Goal: Transaction & Acquisition: Purchase product/service

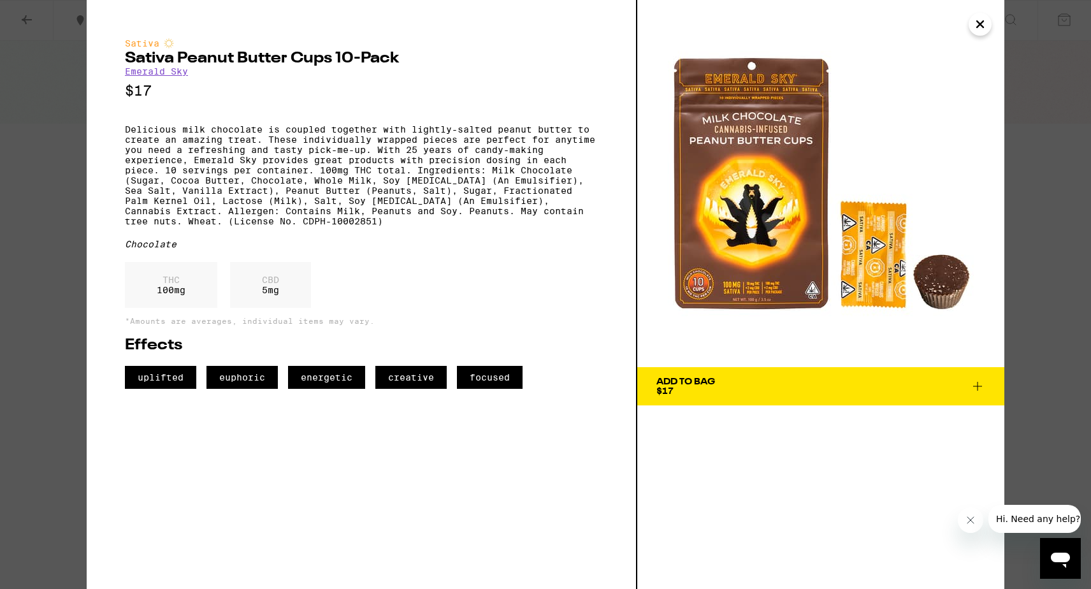
click at [267, 294] on div "CBD 5 mg" at bounding box center [270, 285] width 81 height 46
click at [267, 285] on p "CBD" at bounding box center [270, 280] width 17 height 10
click at [780, 382] on span "Add To Bag $17" at bounding box center [820, 386] width 329 height 18
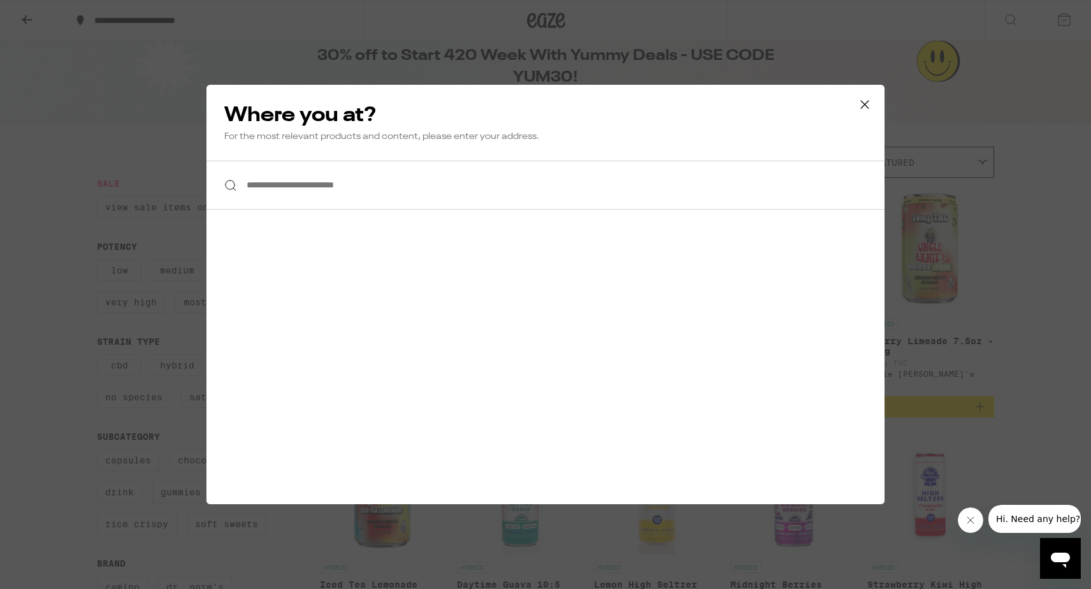
click at [231, 181] on div at bounding box center [545, 185] width 678 height 49
click at [269, 189] on input "**********" at bounding box center [545, 185] width 678 height 49
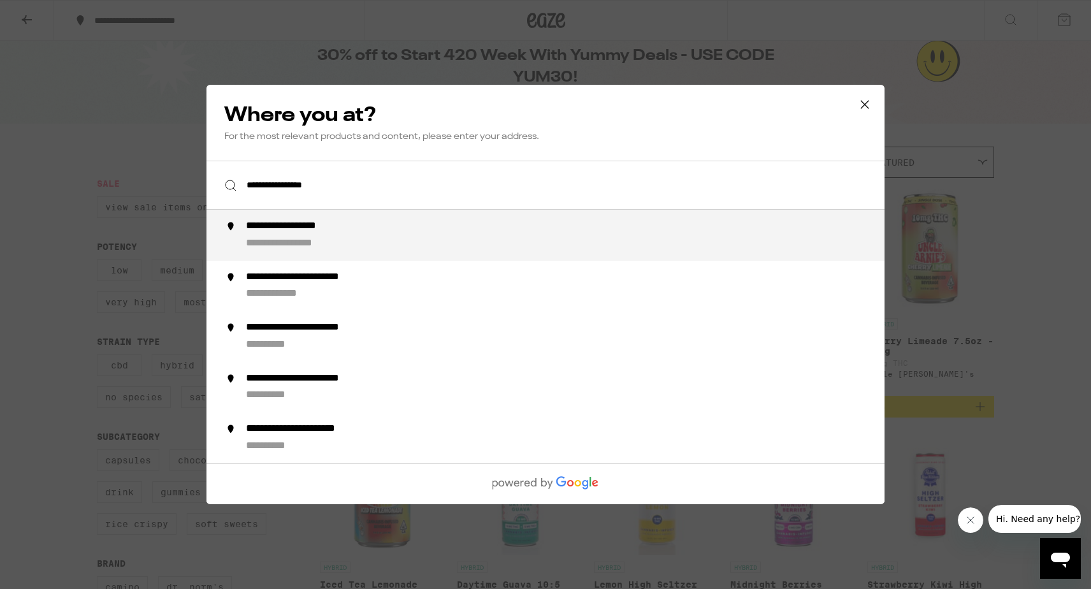
click at [261, 238] on div "**********" at bounding box center [302, 243] width 112 height 13
type input "**********"
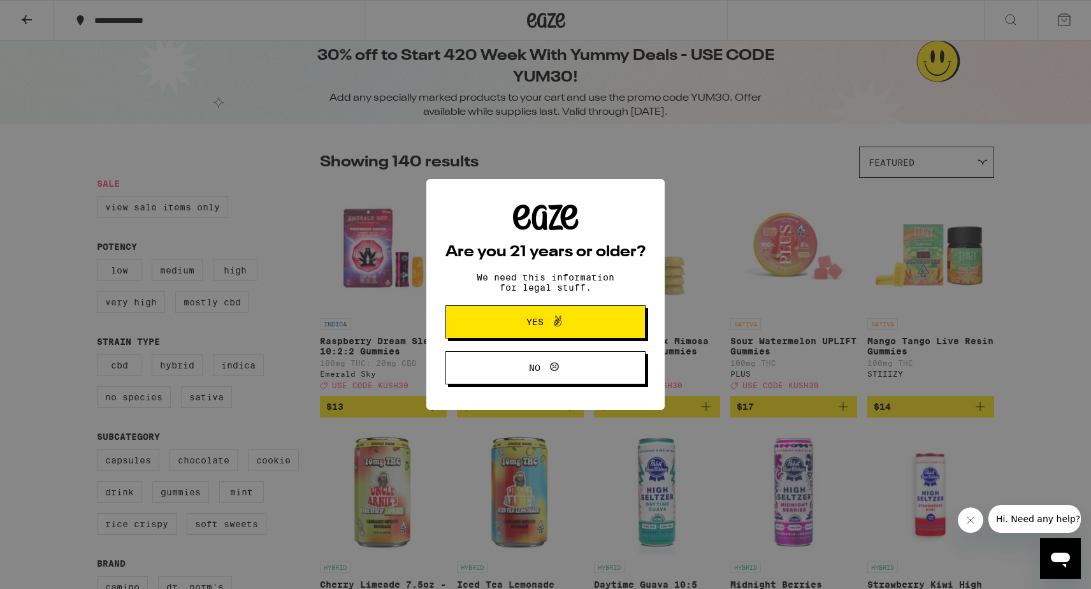
click at [601, 327] on button "Yes" at bounding box center [545, 321] width 200 height 33
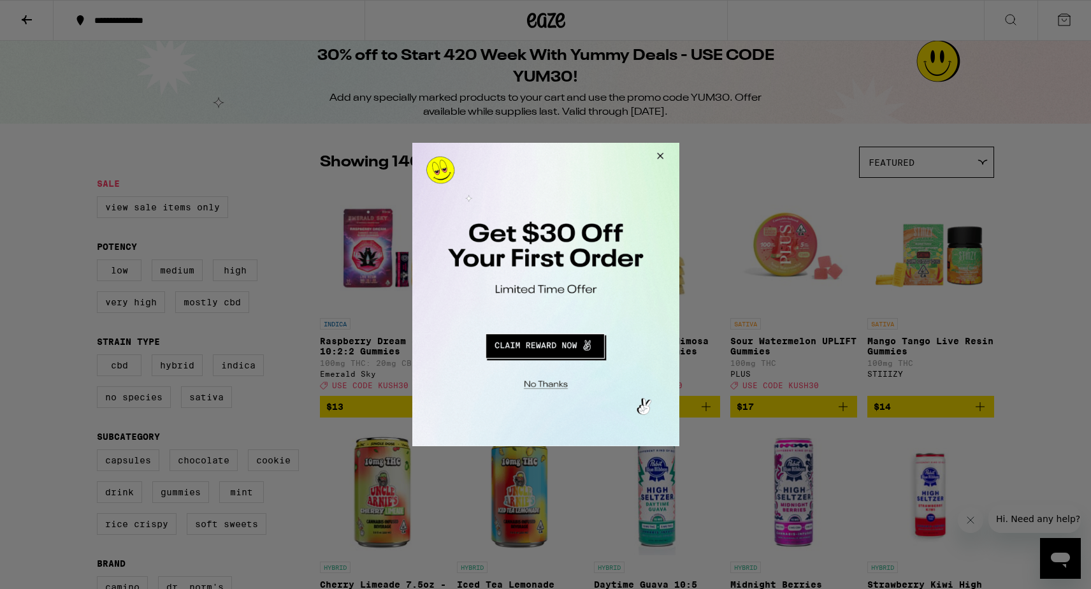
click at [541, 347] on button "Redirect to URL" at bounding box center [544, 344] width 222 height 31
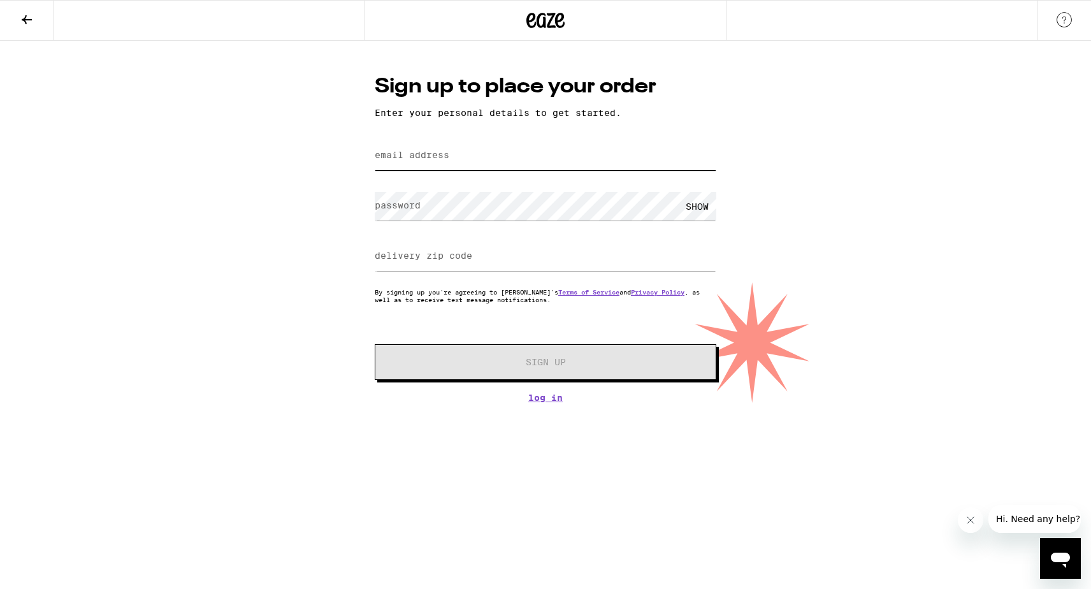
click at [572, 156] on input "email address" at bounding box center [545, 155] width 341 height 29
drag, startPoint x: 411, startPoint y: 157, endPoint x: 345, endPoint y: 157, distance: 66.2
click at [345, 157] on div "Sign up to place your order Enter your personal details to get started. email a…" at bounding box center [545, 222] width 1091 height 362
click at [464, 162] on input "dcsimoniello" at bounding box center [545, 155] width 341 height 29
type input "dcsimoniello@gmail.com"
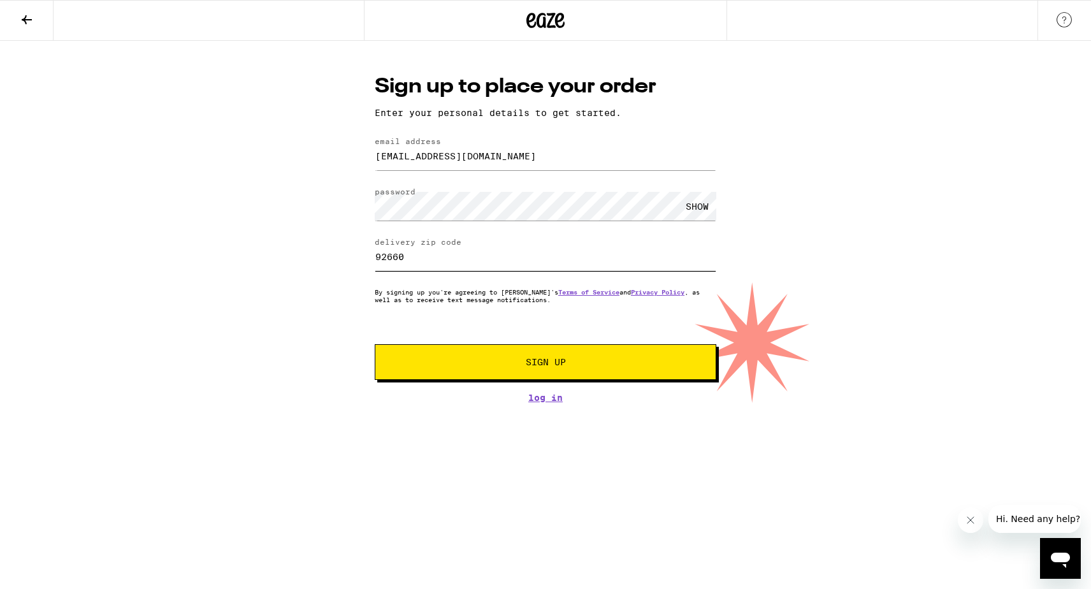
type input "92660"
click at [523, 363] on span "Sign Up" at bounding box center [546, 361] width 254 height 9
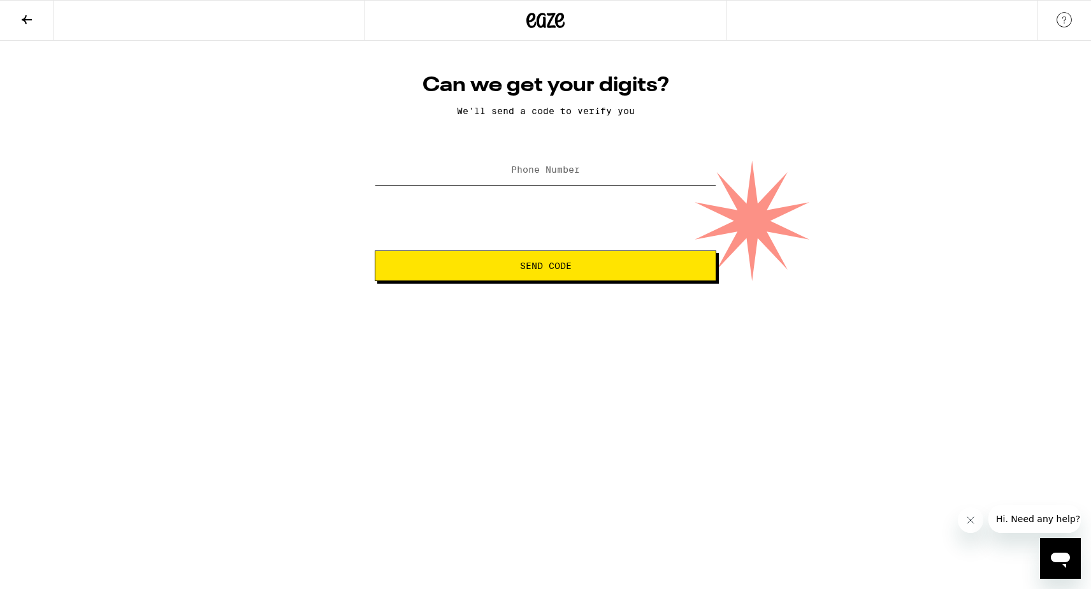
click at [654, 179] on input "Phone Number" at bounding box center [545, 170] width 341 height 29
type input "(973) 437-6025"
click at [680, 268] on span "Send Code" at bounding box center [545, 265] width 320 height 9
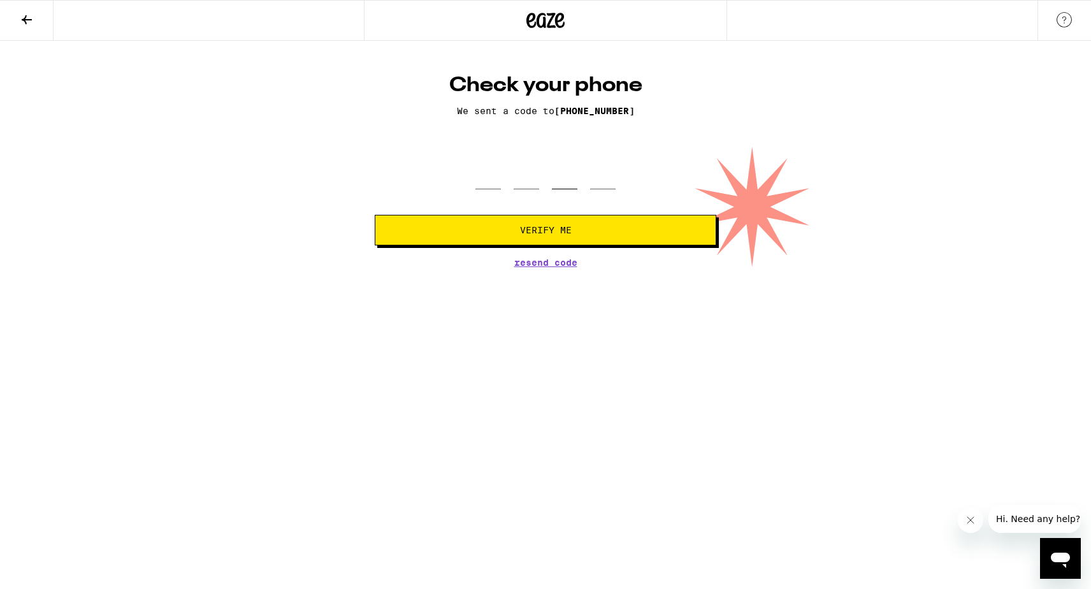
click at [567, 180] on input "tel" at bounding box center [564, 171] width 25 height 38
click at [483, 184] on input "tel" at bounding box center [487, 171] width 25 height 38
type input "5"
type input "7"
type input "2"
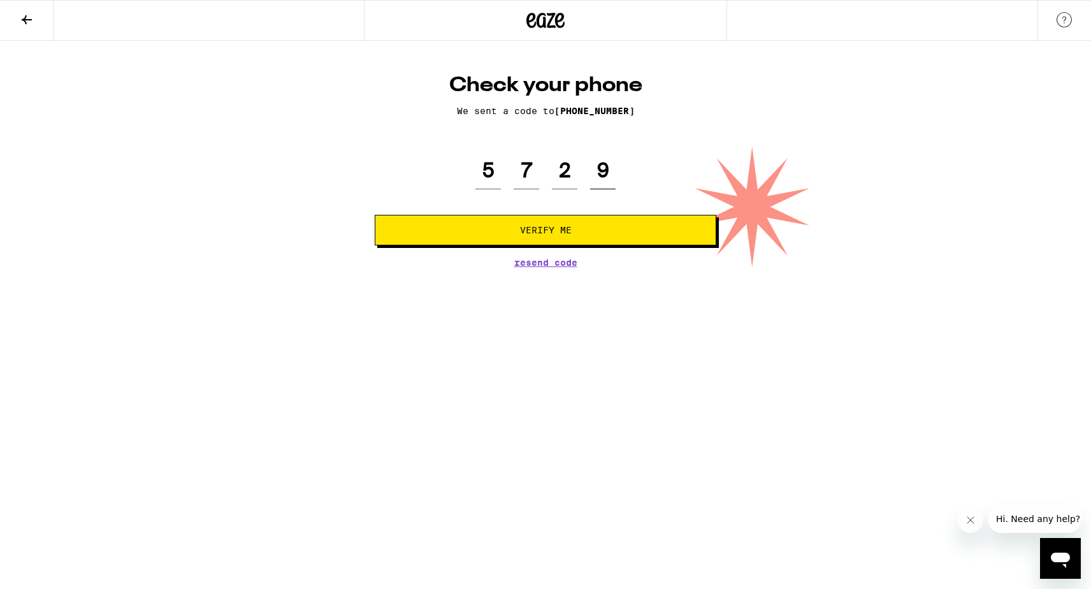
type input "9"
click at [484, 236] on button "Verify Me" at bounding box center [545, 230] width 341 height 31
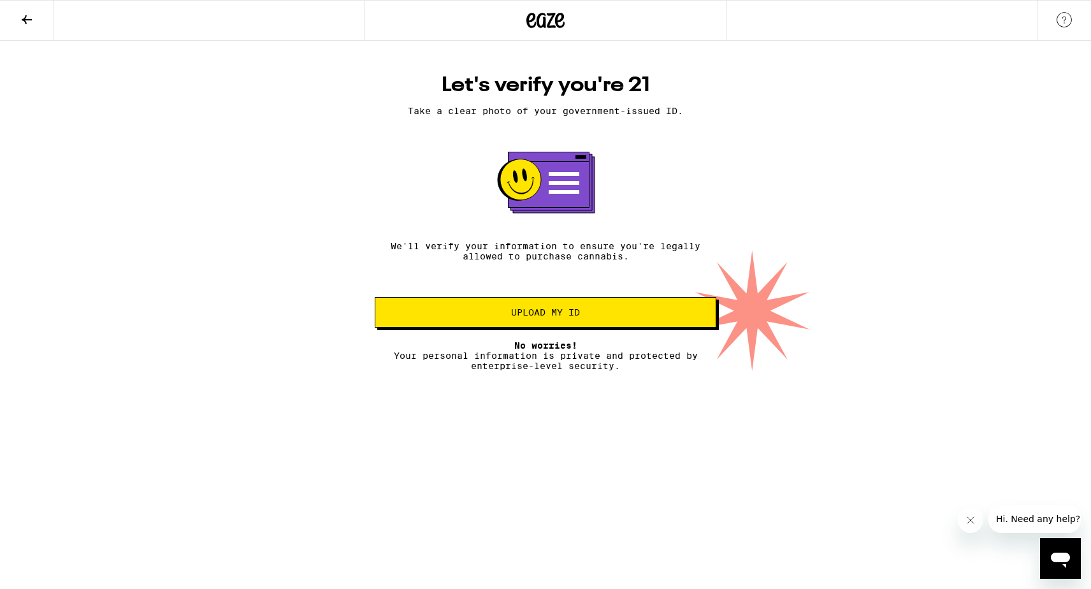
click at [660, 366] on p "No worries! Your personal information is private and protected by enterprise-le…" at bounding box center [545, 355] width 341 height 31
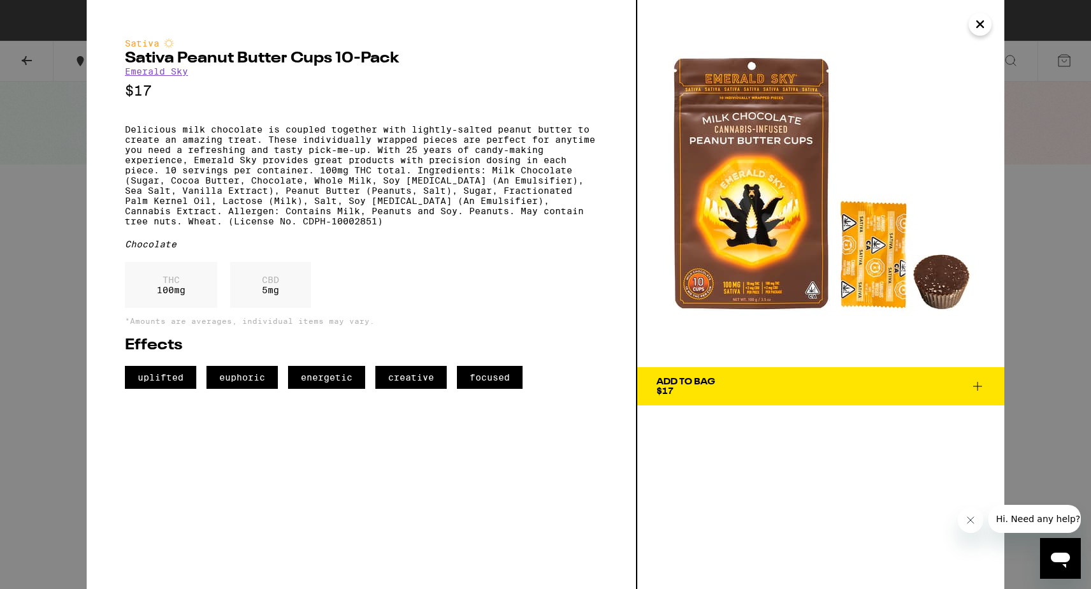
click at [988, 17] on button "Close" at bounding box center [979, 24] width 23 height 23
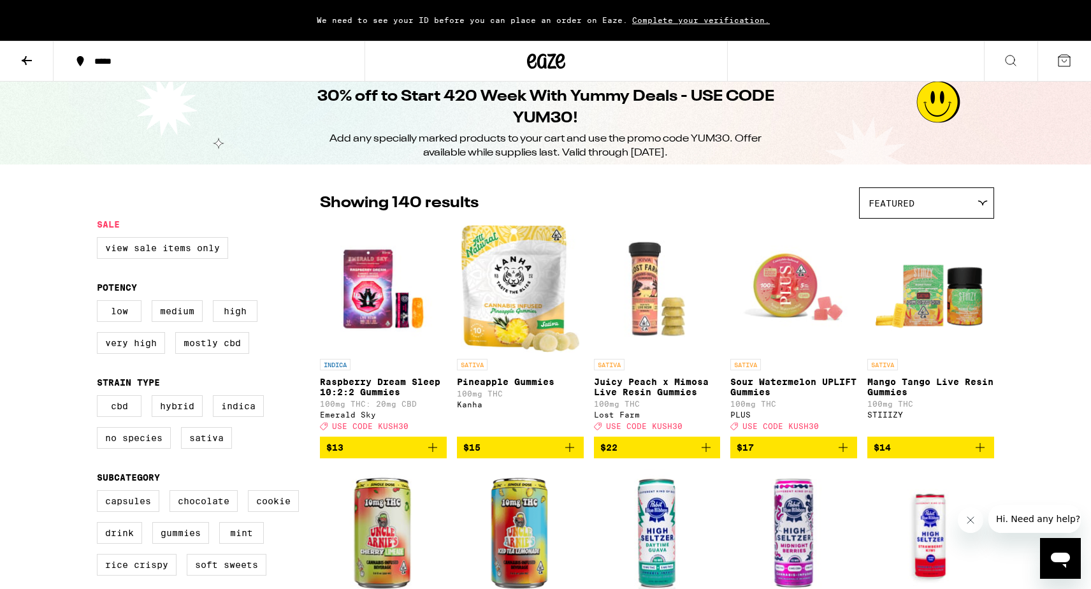
click at [1070, 59] on icon at bounding box center [1063, 60] width 15 height 15
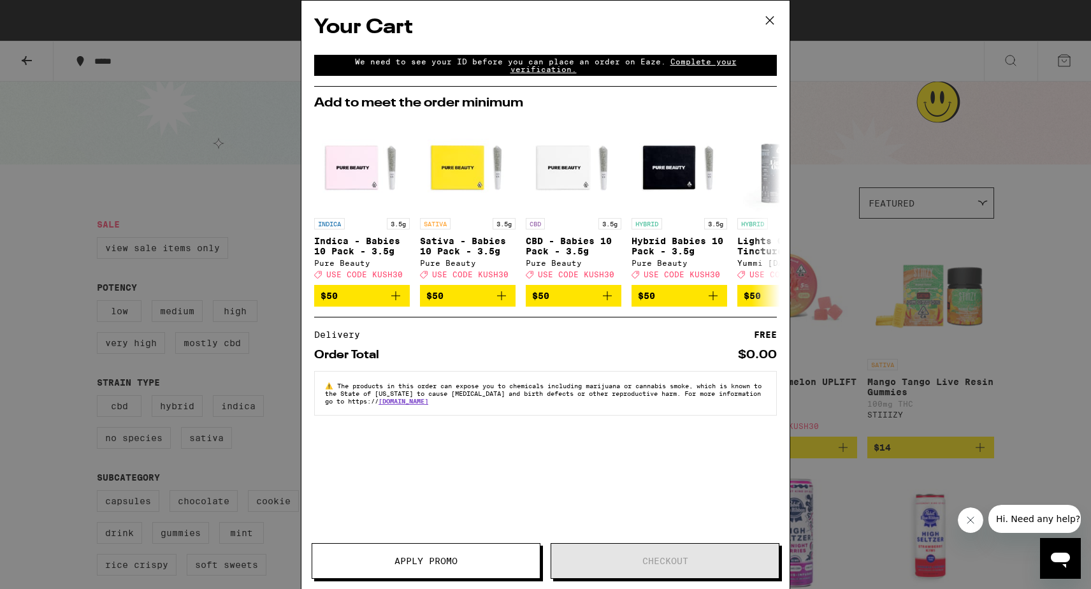
click at [773, 20] on icon at bounding box center [769, 20] width 19 height 19
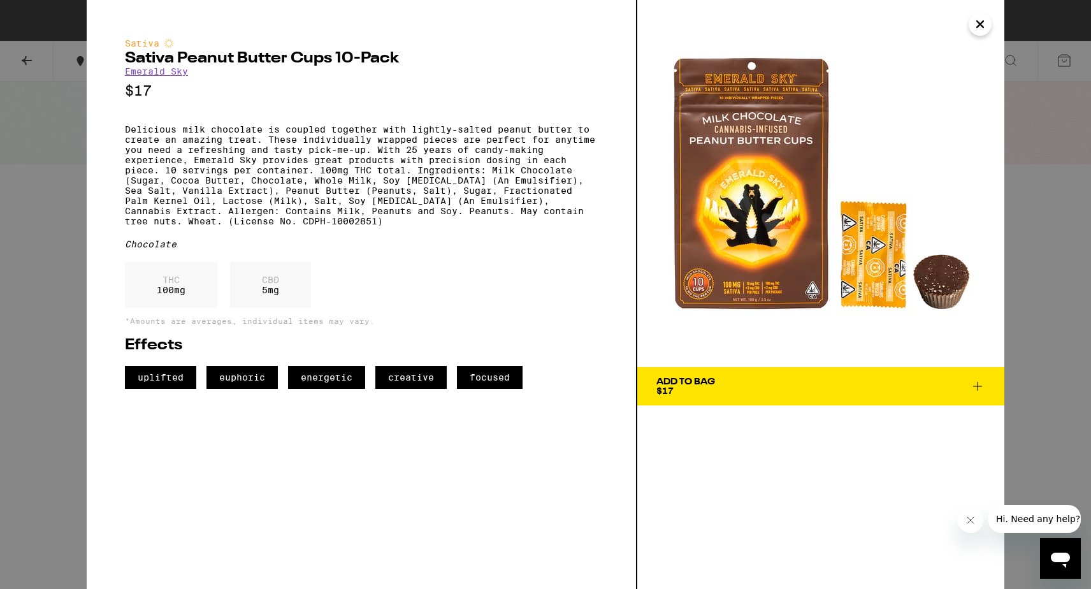
click at [957, 398] on button "Add To Bag $17" at bounding box center [820, 386] width 367 height 38
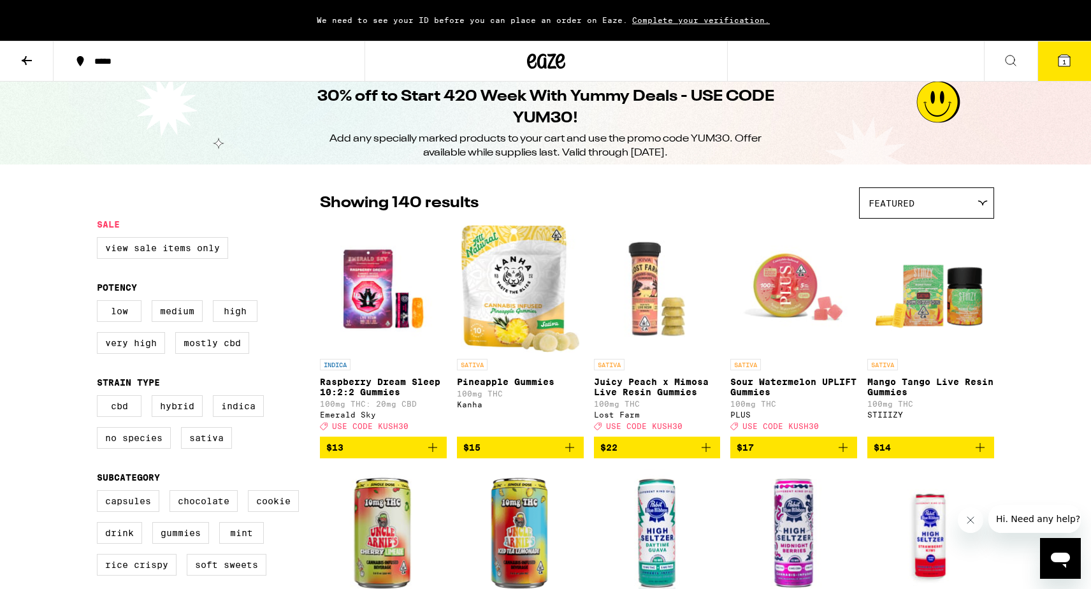
click at [1078, 87] on div "30% off to Start 420 Week With Yummy Deals - USE CODE YUM30! Add any specially …" at bounding box center [545, 123] width 1091 height 83
click at [1073, 76] on button "1" at bounding box center [1064, 60] width 54 height 39
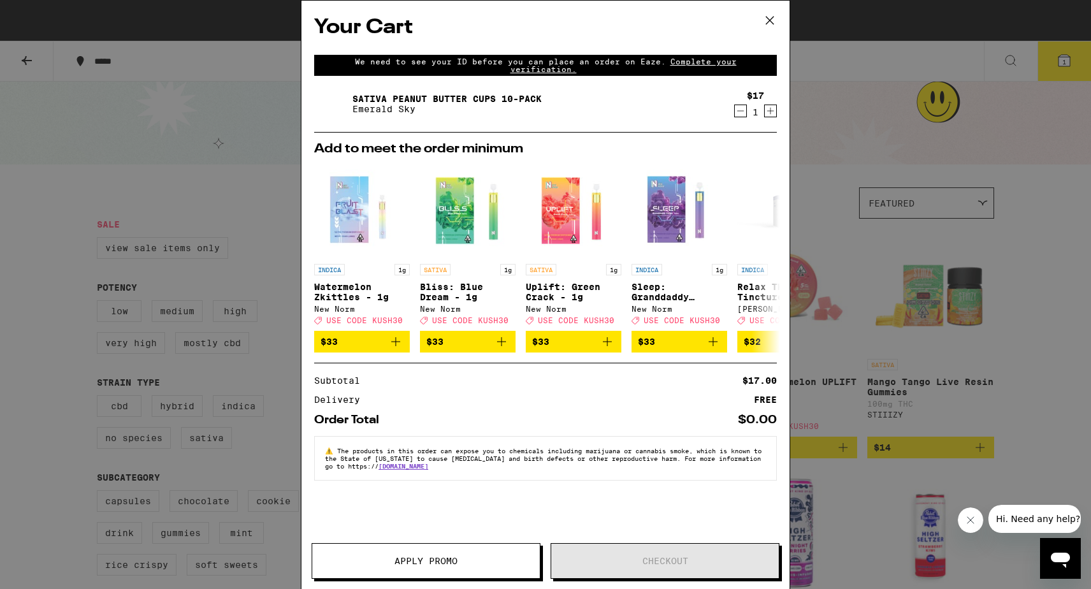
click at [647, 64] on span "Complete your verification." at bounding box center [623, 65] width 226 height 16
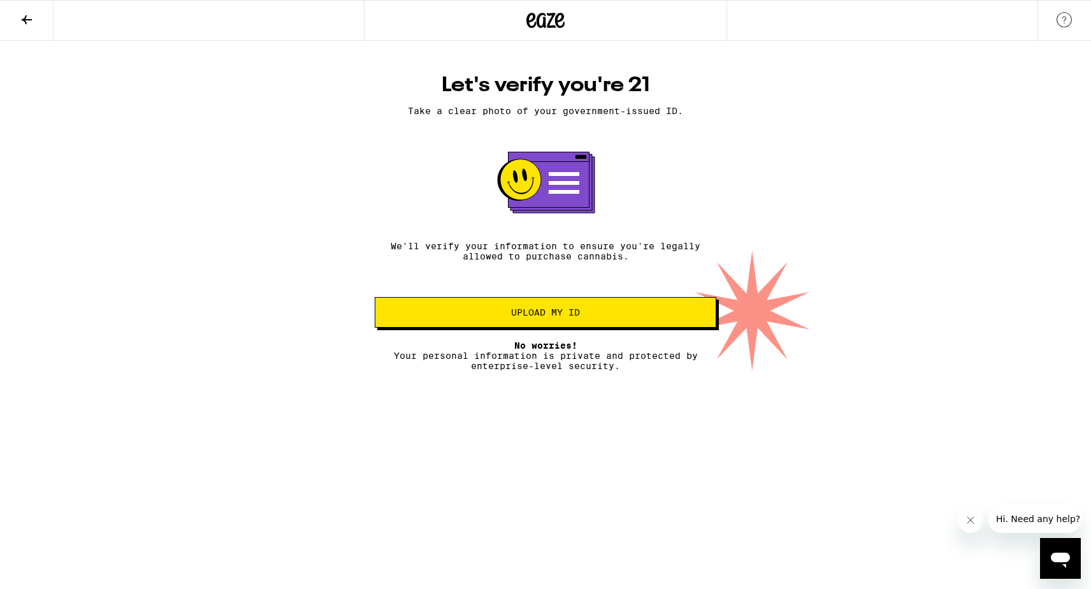
click at [1059, 570] on div "Open messaging window" at bounding box center [1060, 558] width 38 height 38
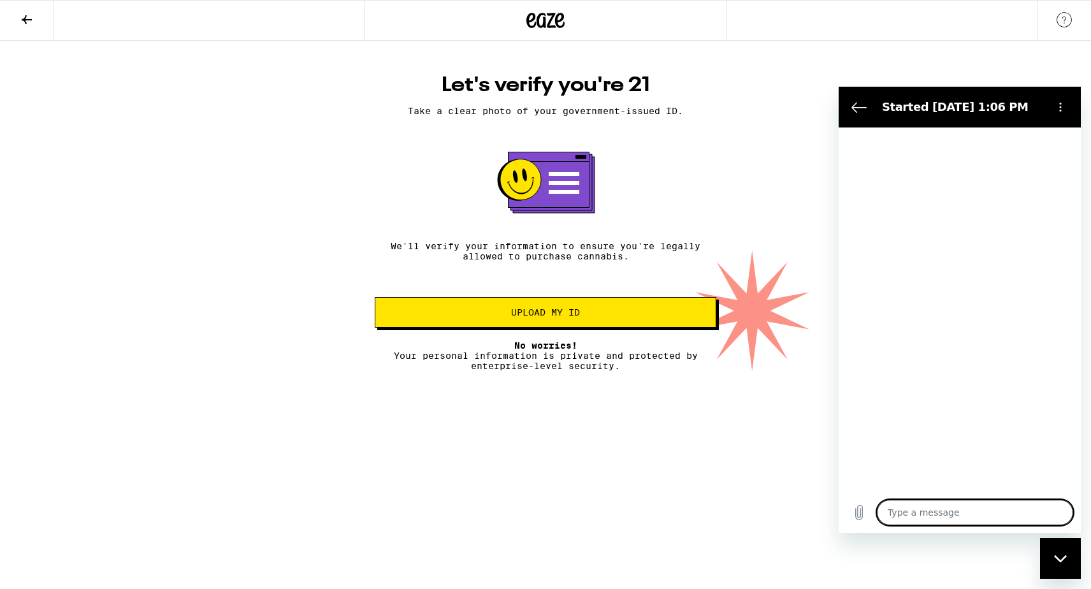
type textarea "x"
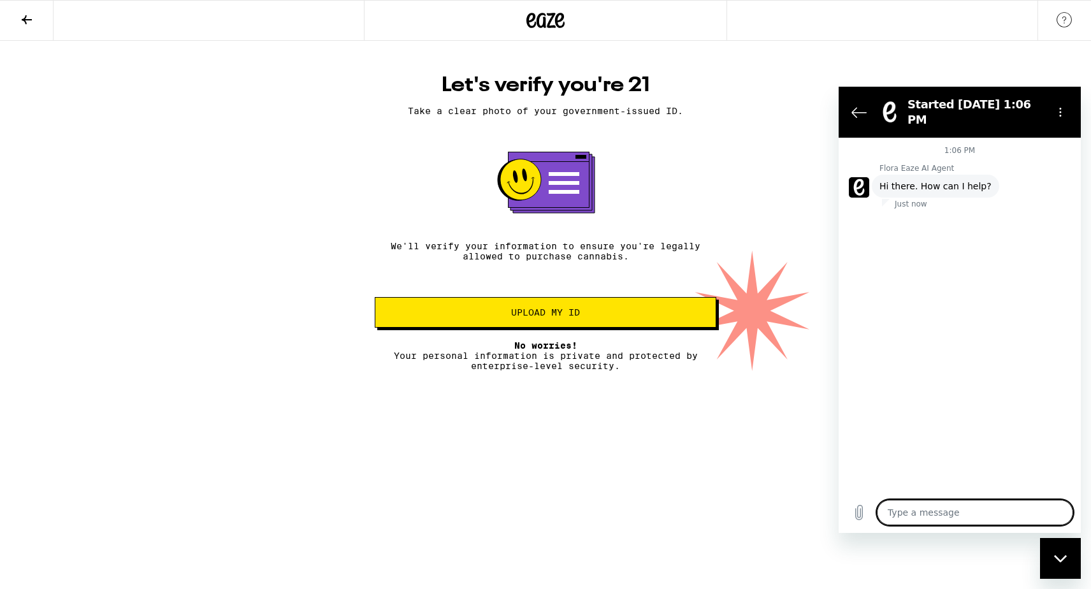
type textarea "h"
type textarea "x"
type textarea "ho"
type textarea "x"
type textarea "how"
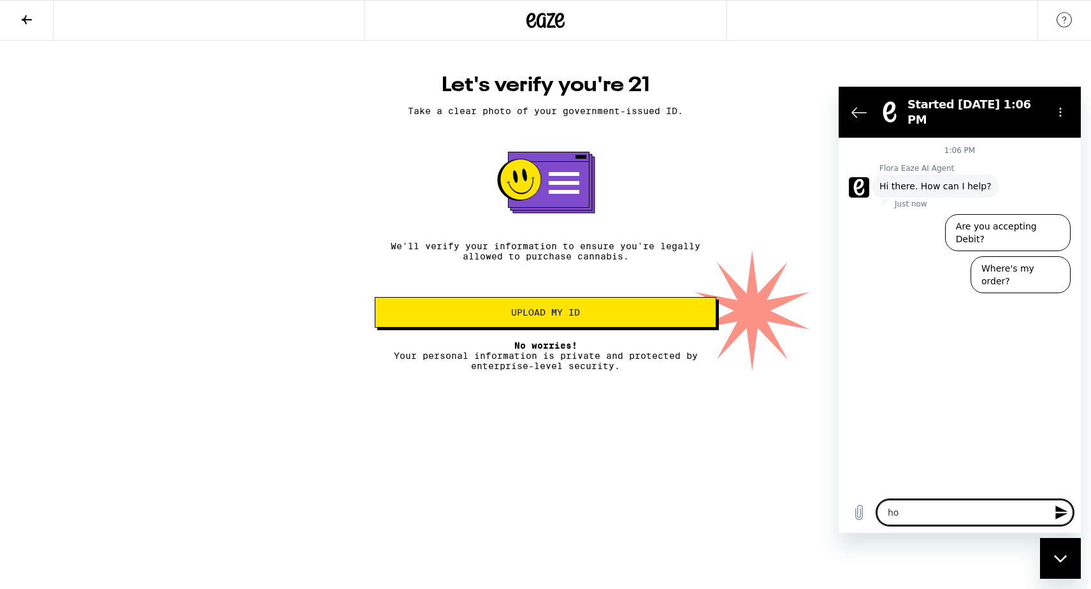
type textarea "x"
type textarea "how"
type textarea "x"
type textarea "how i"
type textarea "x"
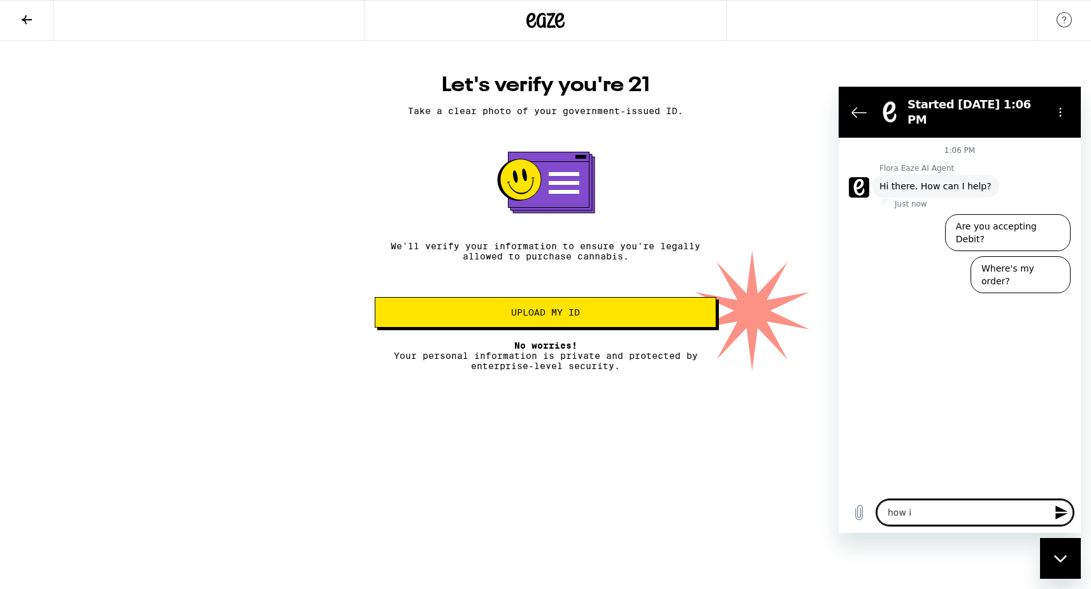
type textarea "how is"
type textarea "x"
type textarea "how is"
type textarea "x"
type textarea "how is t"
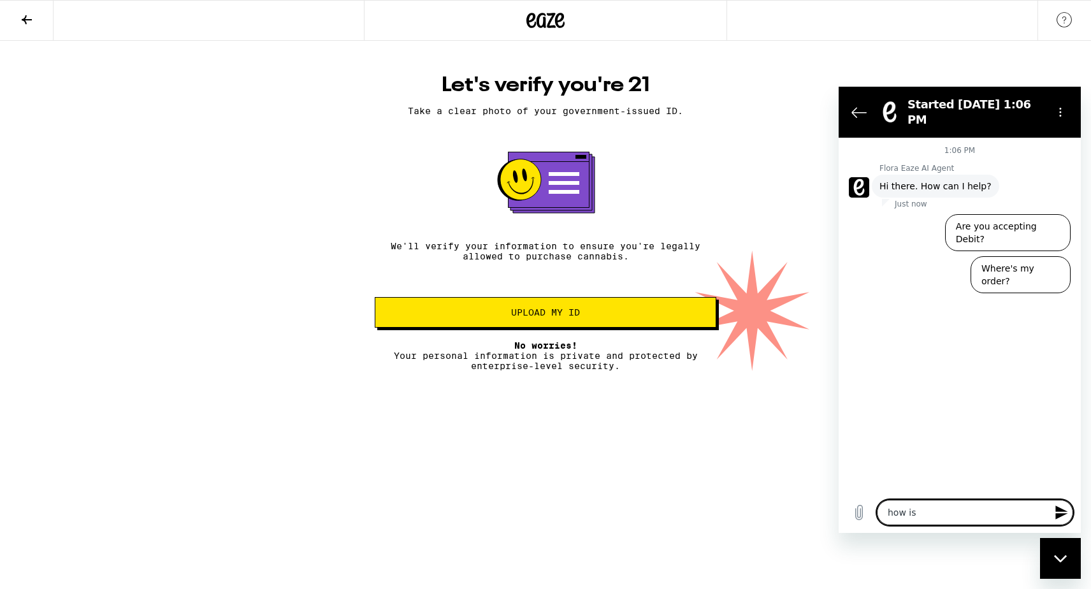
type textarea "x"
type textarea "how is th"
type textarea "x"
type textarea "how is the"
type textarea "x"
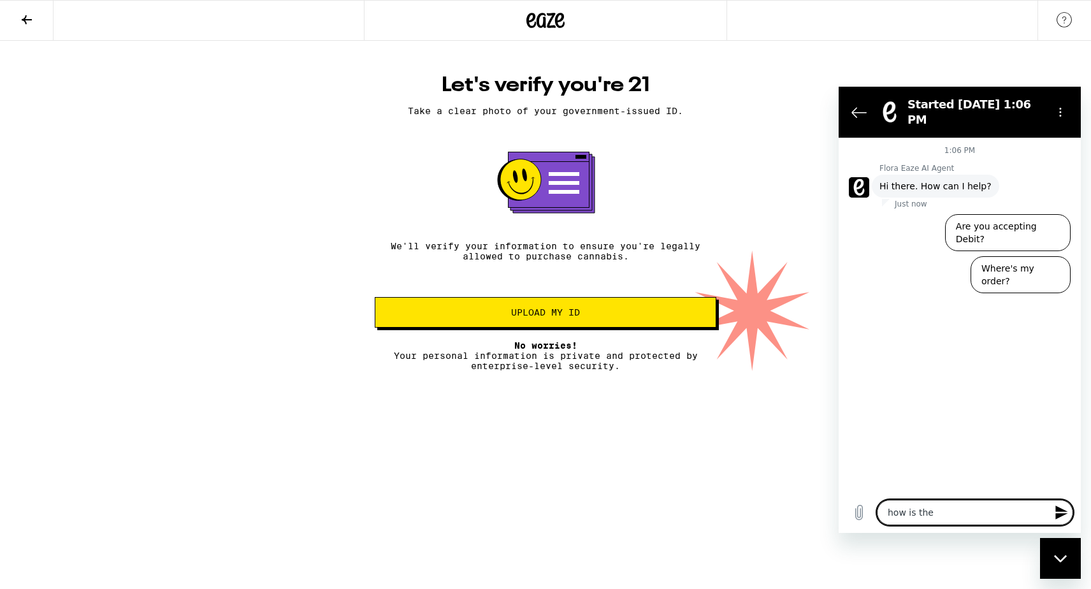
type textarea "how is the"
type textarea "x"
type textarea "how is the I"
type textarea "x"
type textarea "how is the ID"
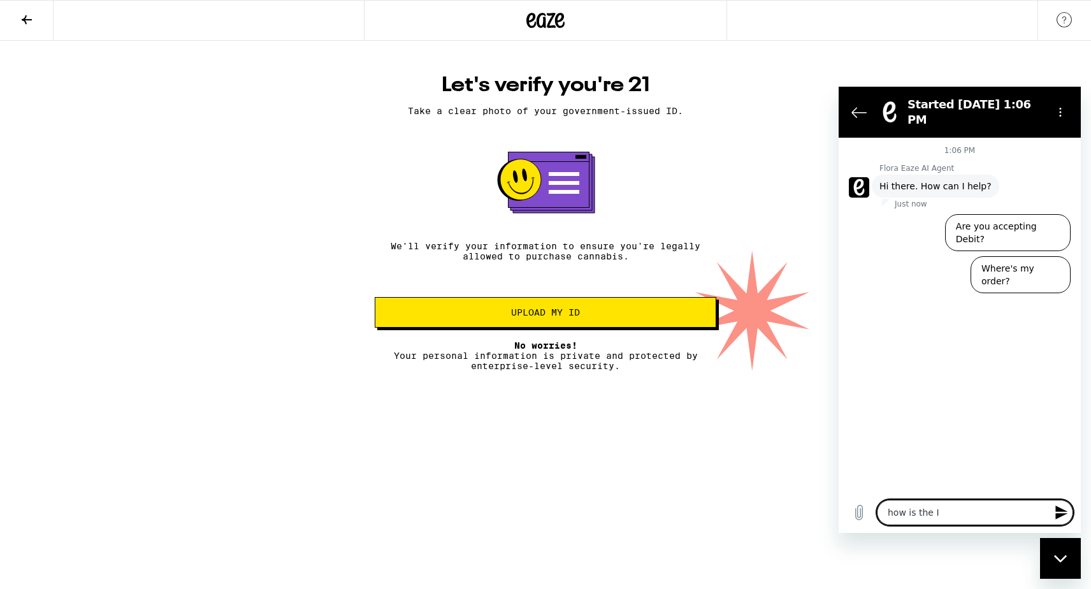
type textarea "x"
type textarea "how is the ID"
type textarea "x"
type textarea "how is the ID v"
type textarea "x"
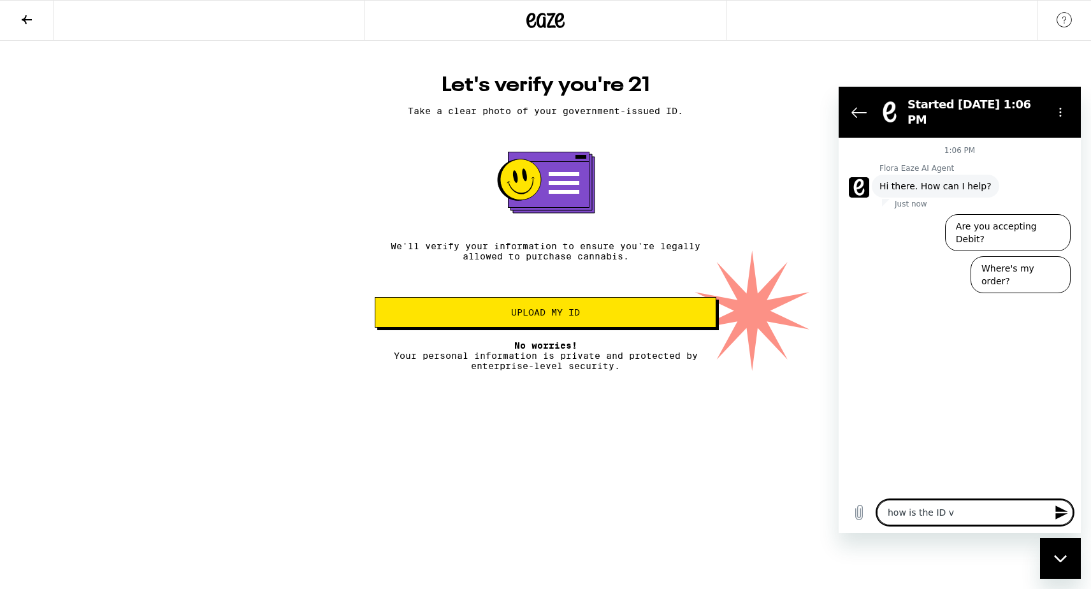
type textarea "how is the ID ve"
type textarea "x"
type textarea "how is the ID ver"
type textarea "x"
type textarea "how is the ID veri"
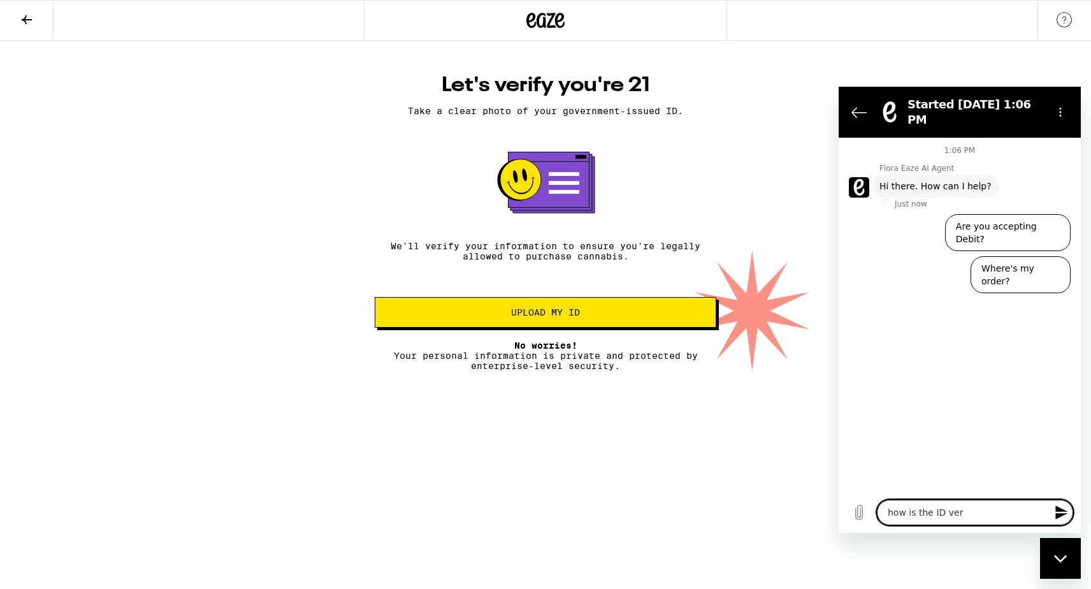
type textarea "x"
type textarea "how is the ID verif"
type textarea "x"
type textarea "how is the ID verifi"
type textarea "x"
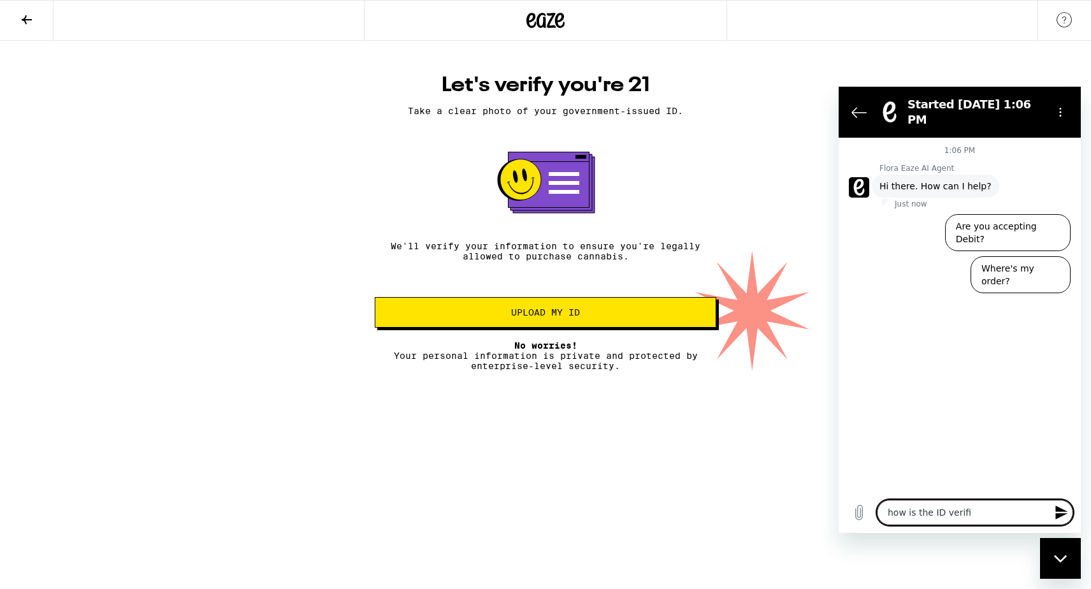
type textarea "how is the ID verific"
type textarea "x"
type textarea "how is the ID verifica"
type textarea "x"
type textarea "how is the ID verificat"
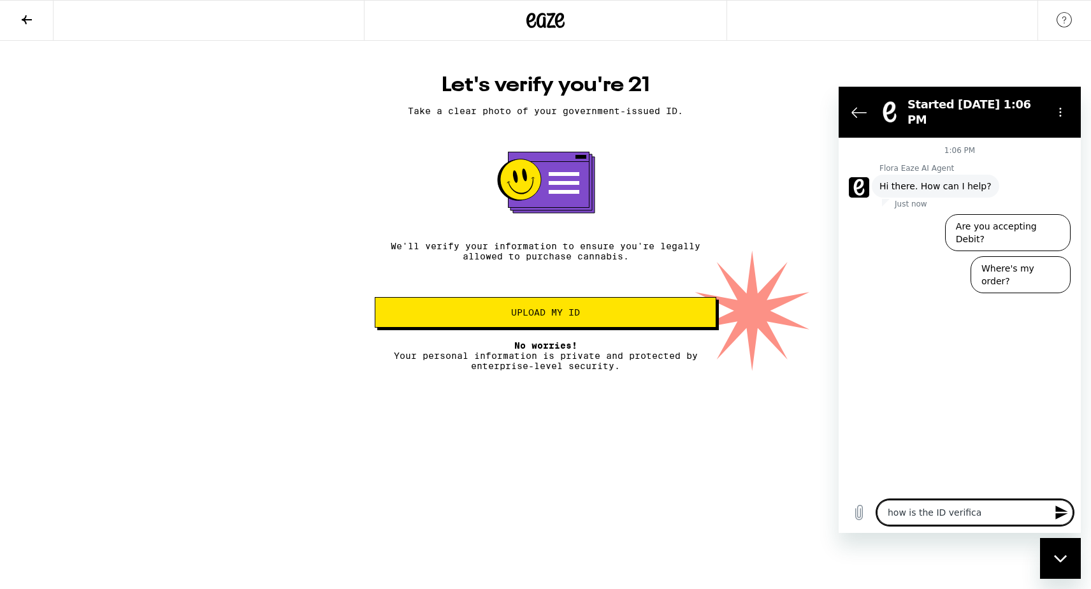
type textarea "x"
type textarea "how is the ID verificati"
type textarea "x"
type textarea "how is the ID verificatio"
type textarea "x"
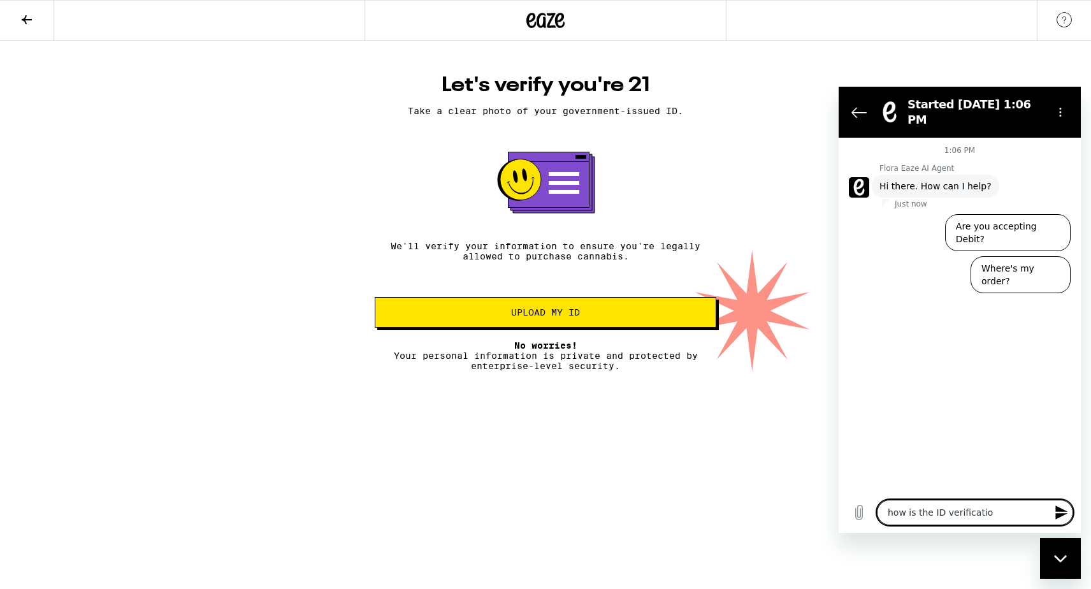
type textarea "how is the ID verification"
type textarea "x"
type textarea "how is the ID verification"
type textarea "x"
type textarea "how is the ID verification p"
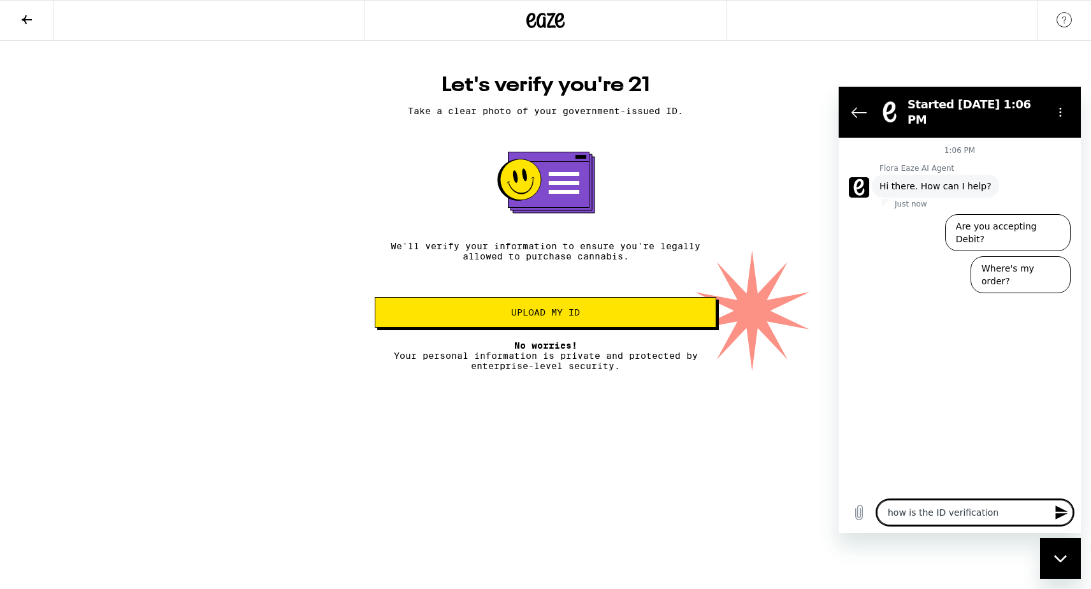
type textarea "x"
type textarea "how is the ID verification pr"
type textarea "x"
type textarea "how is the ID verification pro"
type textarea "x"
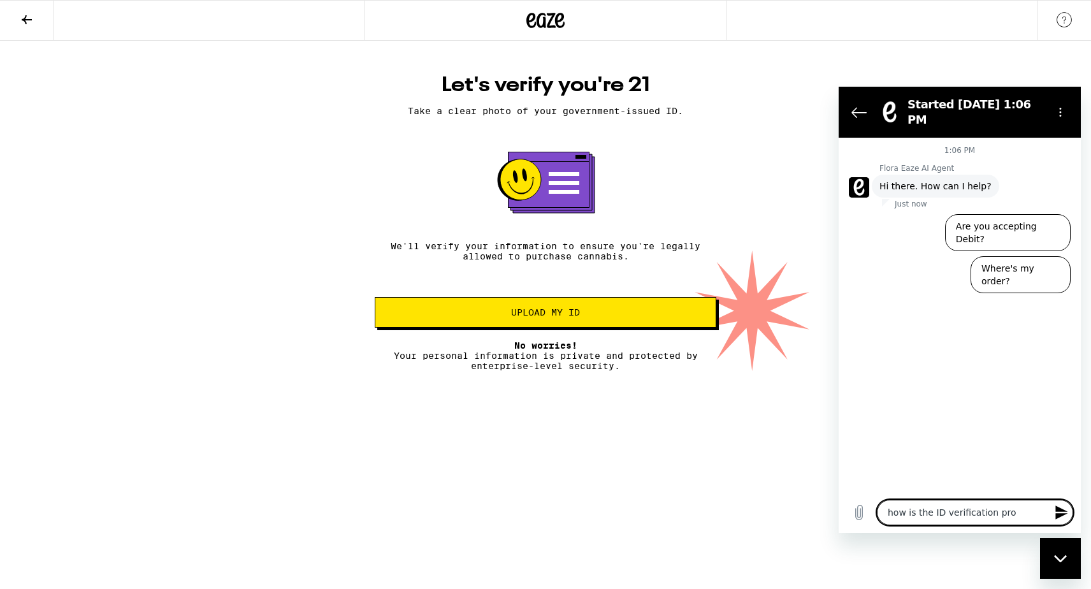
type textarea "how is the ID verification proc"
type textarea "x"
type textarea "how is the ID verification proce"
type textarea "x"
type textarea "how is the ID verification proces"
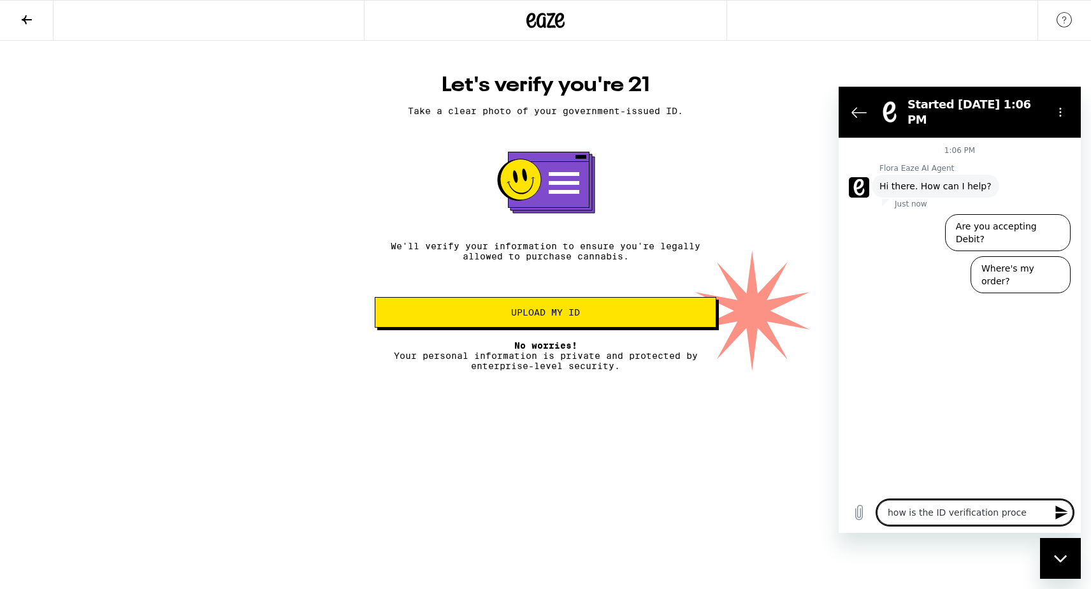
type textarea "x"
type textarea "how is the ID verification process"
type textarea "x"
type textarea "how is the ID verification processe"
type textarea "x"
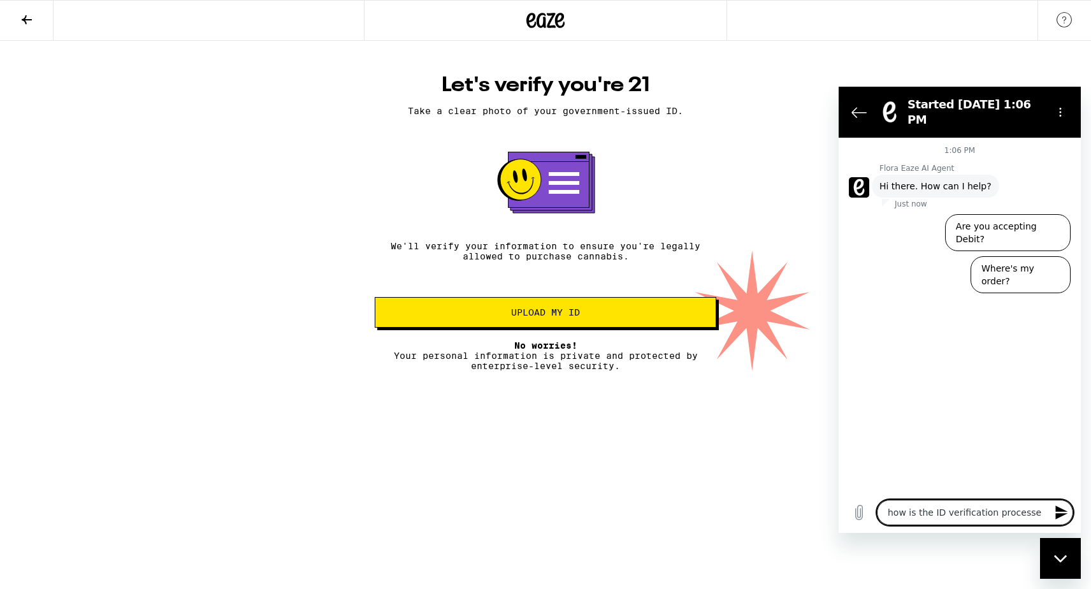
type textarea "how is the ID verification process"
type textarea "x"
drag, startPoint x: 916, startPoint y: 512, endPoint x: 1022, endPoint y: 512, distance: 105.7
click at [1022, 512] on textarea "how is the ID verification process" at bounding box center [975, 511] width 196 height 25
type textarea "how is m"
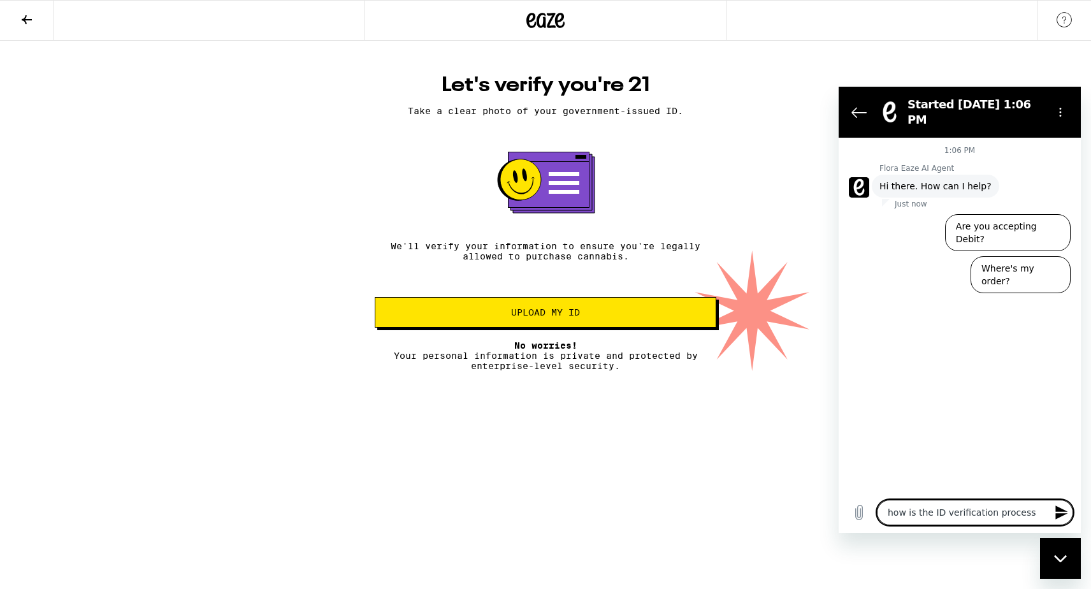
type textarea "x"
type textarea "how is my"
type textarea "x"
type textarea "how is my"
type textarea "x"
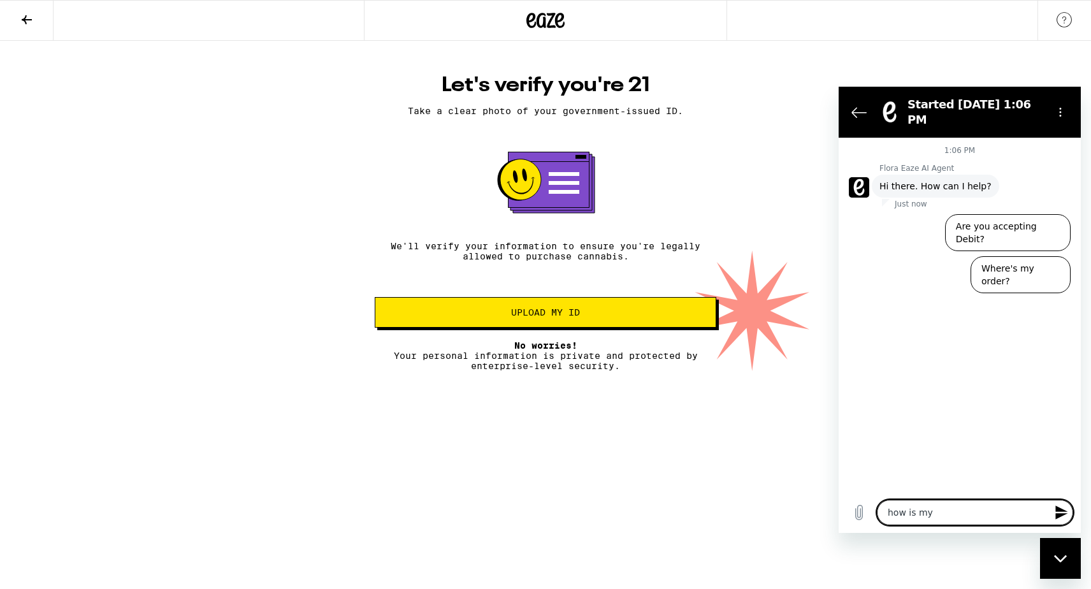
type textarea "how is my I"
type textarea "x"
type textarea "how is my ID"
type textarea "x"
type textarea "how is my ID"
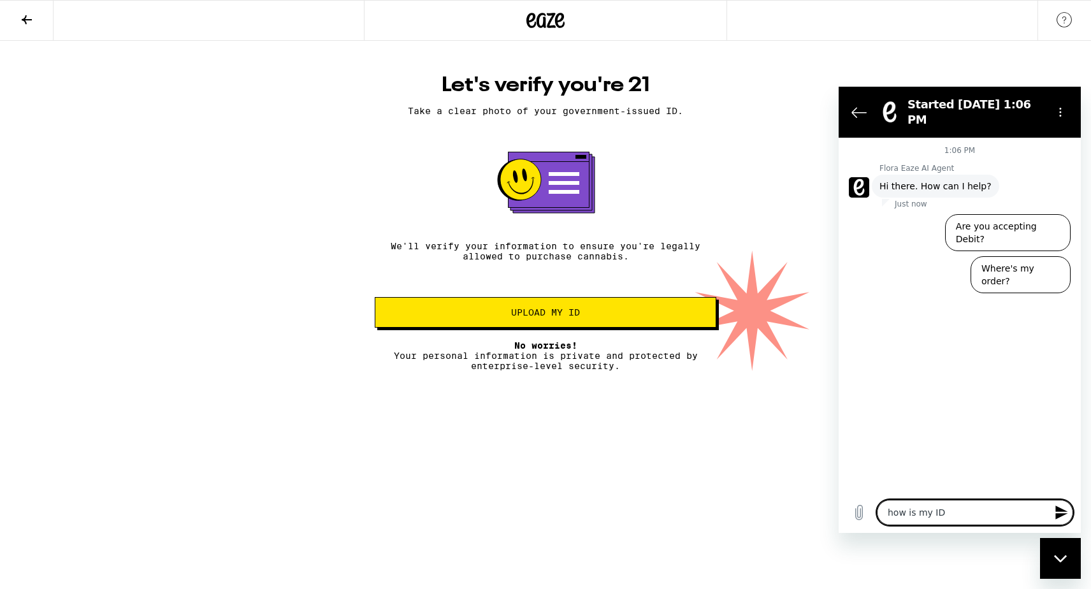
type textarea "x"
type textarea "how is my ID v"
type textarea "x"
type textarea "how is my ID ve"
type textarea "x"
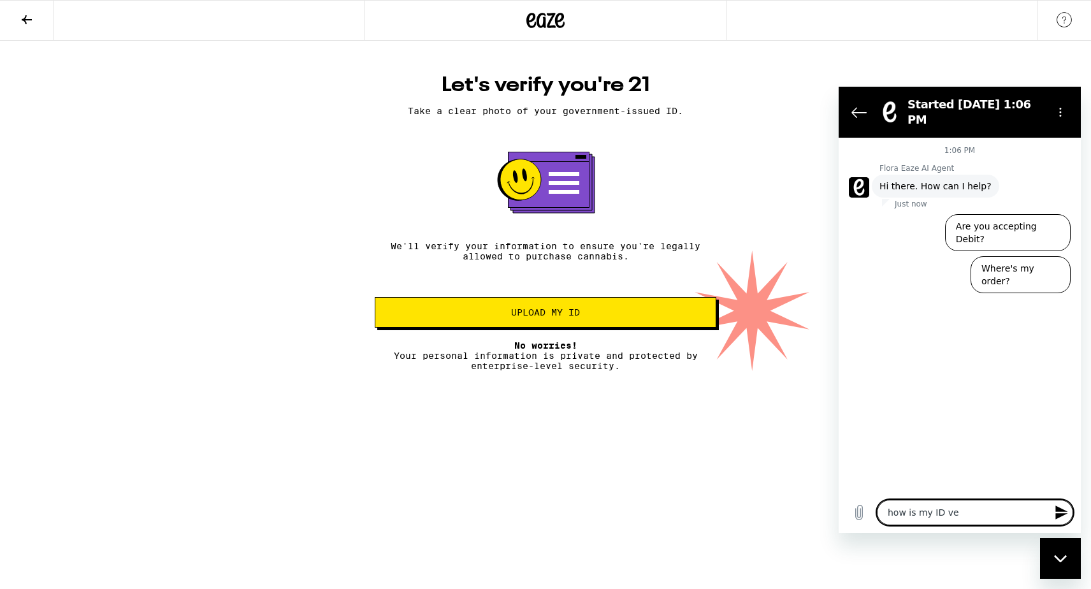
type textarea "how is my ID ver"
type textarea "x"
type textarea "how is my ID veri"
type textarea "x"
type textarea "how is my ID verif"
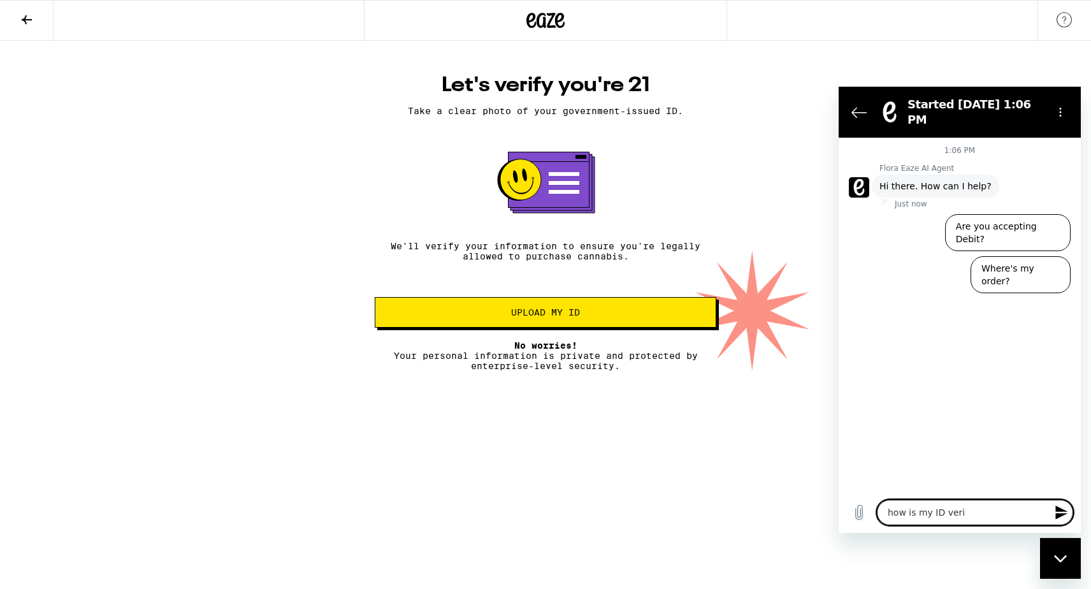
type textarea "x"
type textarea "how is my ID verifi"
type textarea "x"
type textarea "how is my ID verifie"
type textarea "x"
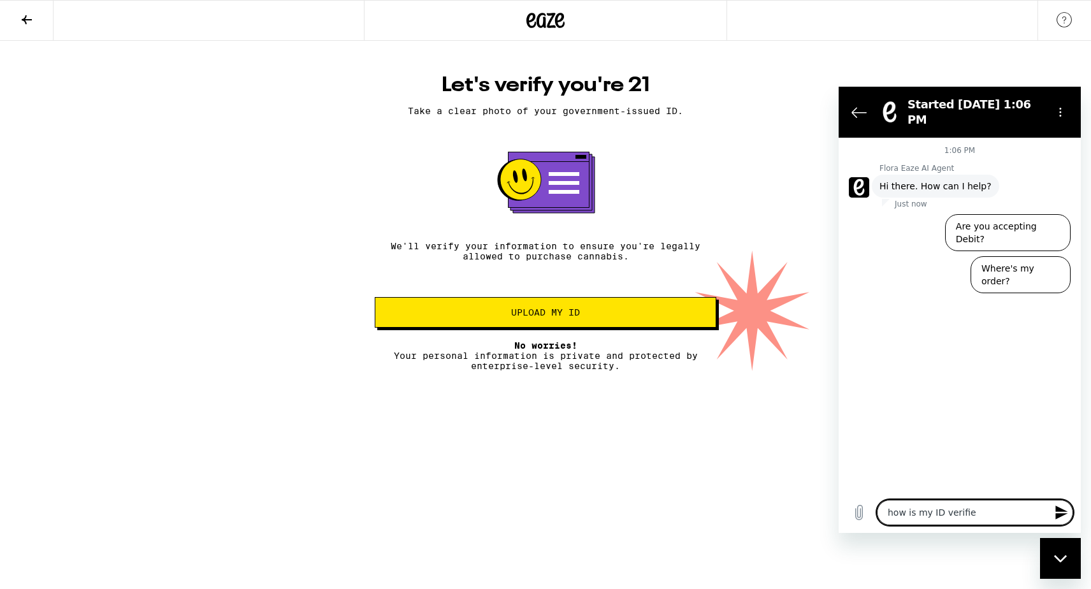
type textarea "how is my ID verified"
type textarea "x"
type textarea "how is my ID verified?"
type textarea "x"
type textarea "how is my ID verified?"
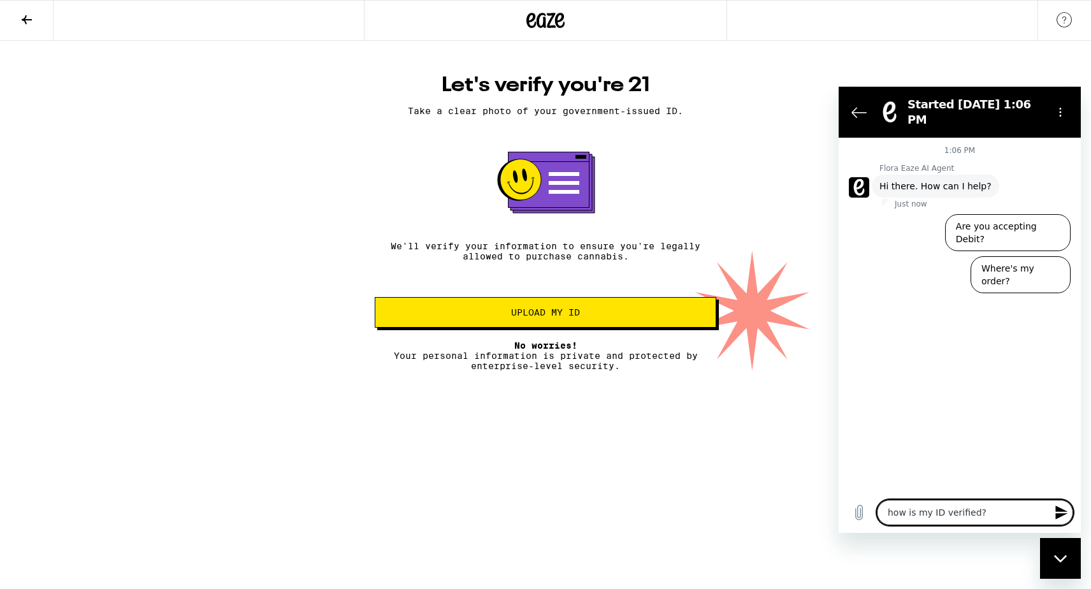
type textarea "x"
type textarea "how is my ID verified? w"
type textarea "x"
type textarea "how is my ID verified? wh"
type textarea "x"
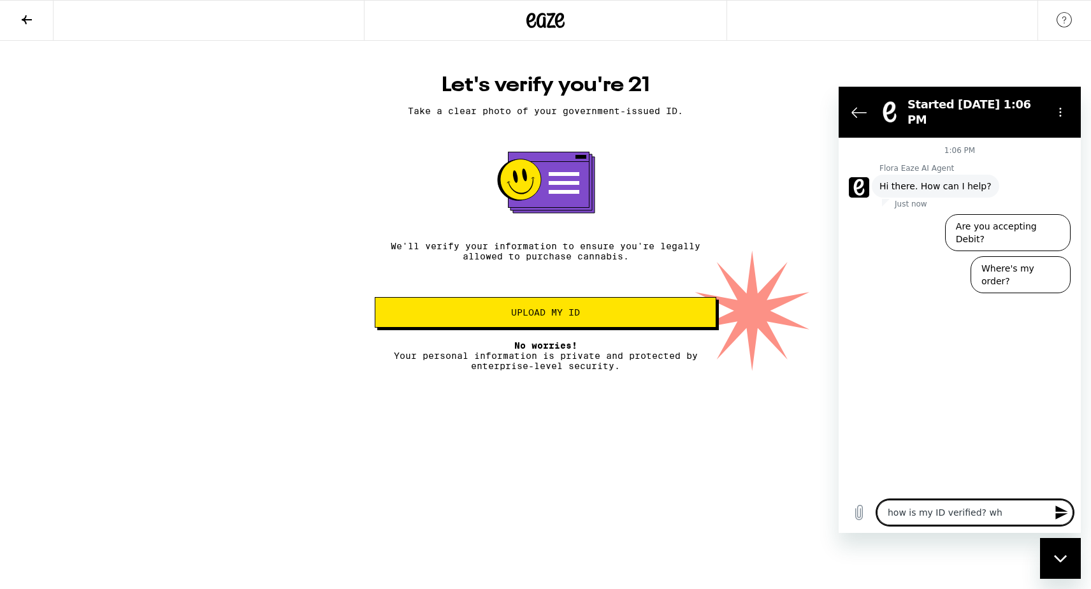
type textarea "how is my ID verified? wha"
type textarea "x"
type textarea "how is my ID verified? what"
type textarea "x"
type textarea "how is my ID verified? what"
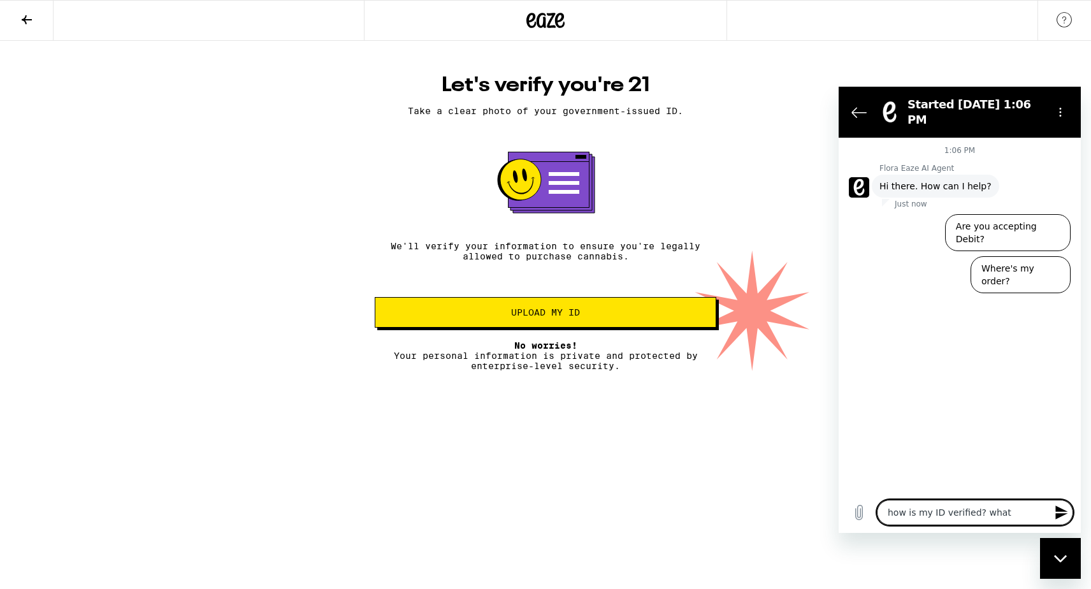
type textarea "x"
type textarea "how is my ID verified? what e"
type textarea "x"
type textarea "how is my ID verified? what ex"
type textarea "x"
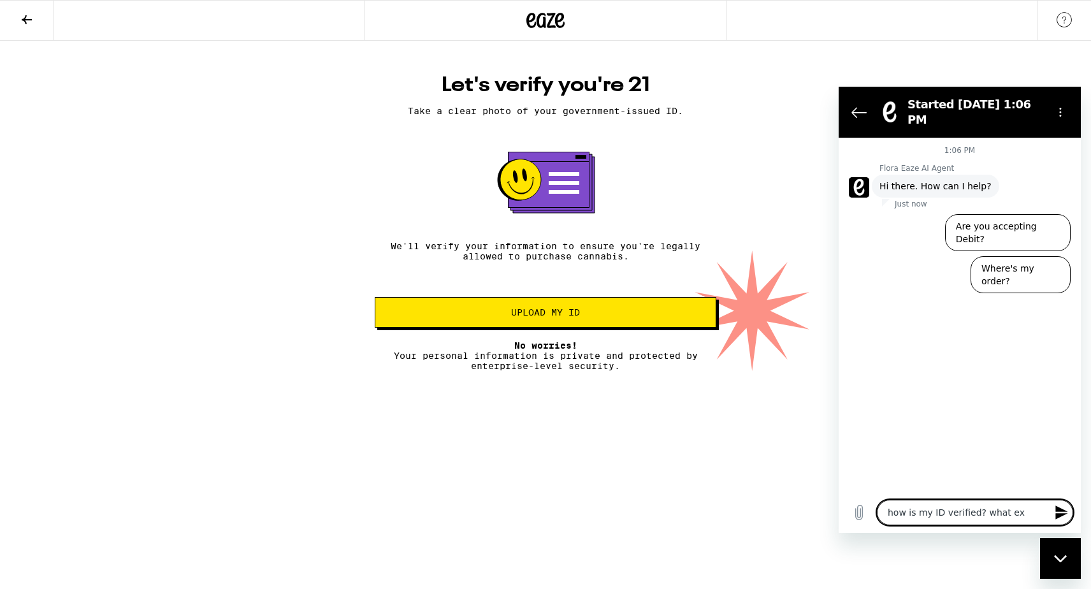
type textarea "how is my ID verified? what ext"
type textarea "x"
type textarea "how is my ID verified? what exte"
type textarea "x"
type textarea "how is my ID verified? what exter"
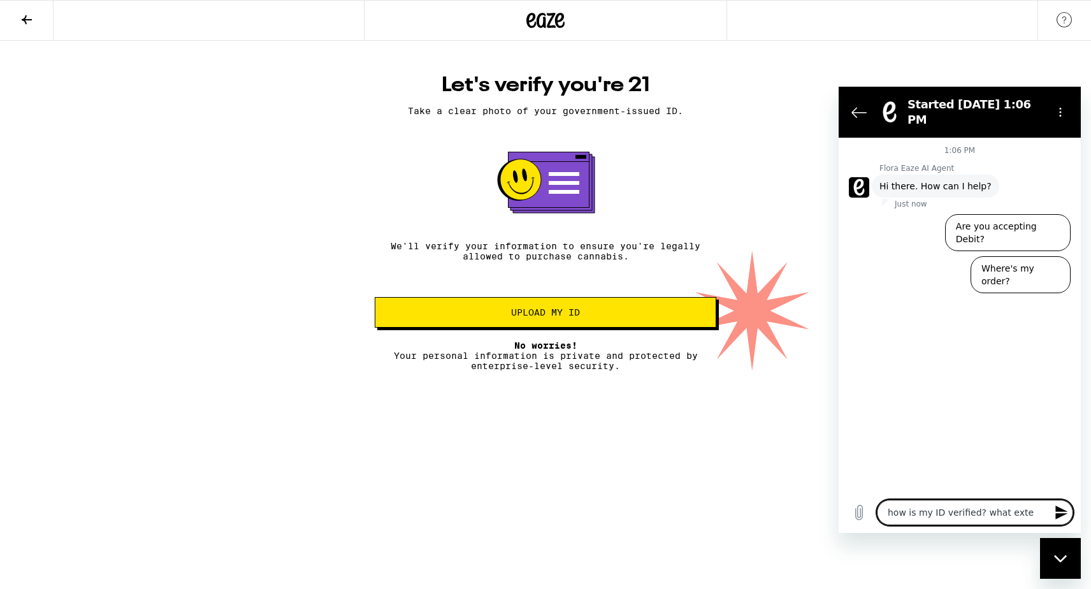
type textarea "x"
type textarea "how is my ID verified? what extern"
type textarea "x"
type textarea "how is my ID verified? what externa"
type textarea "x"
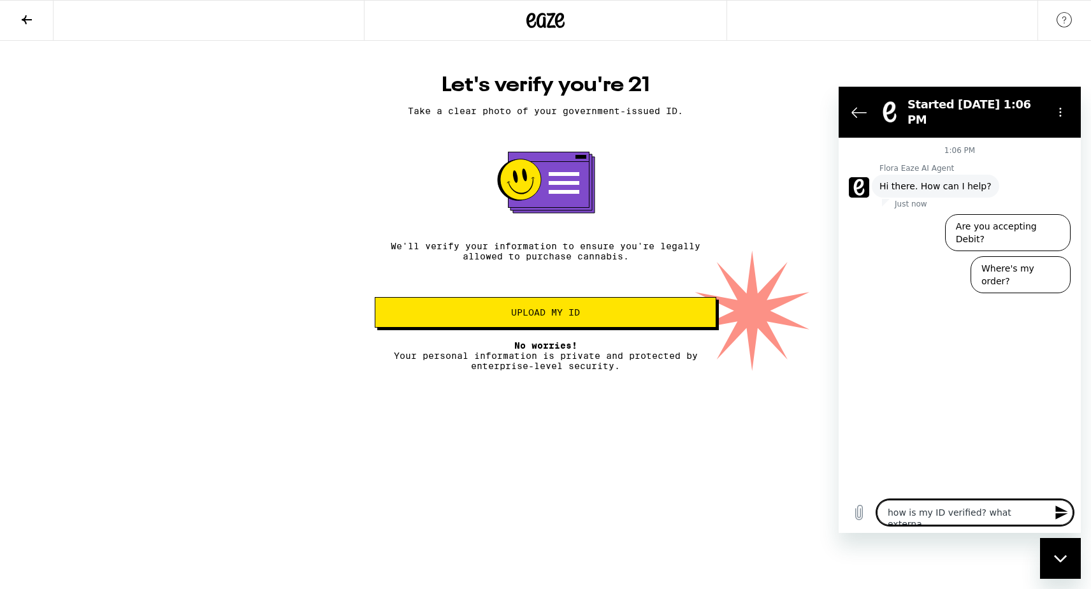
type textarea "how is my ID verified? what external"
type textarea "x"
click at [1012, 508] on textarea "how is my ID verified? what external" at bounding box center [975, 511] width 196 height 25
type textarea "how is my ID verified? what t"
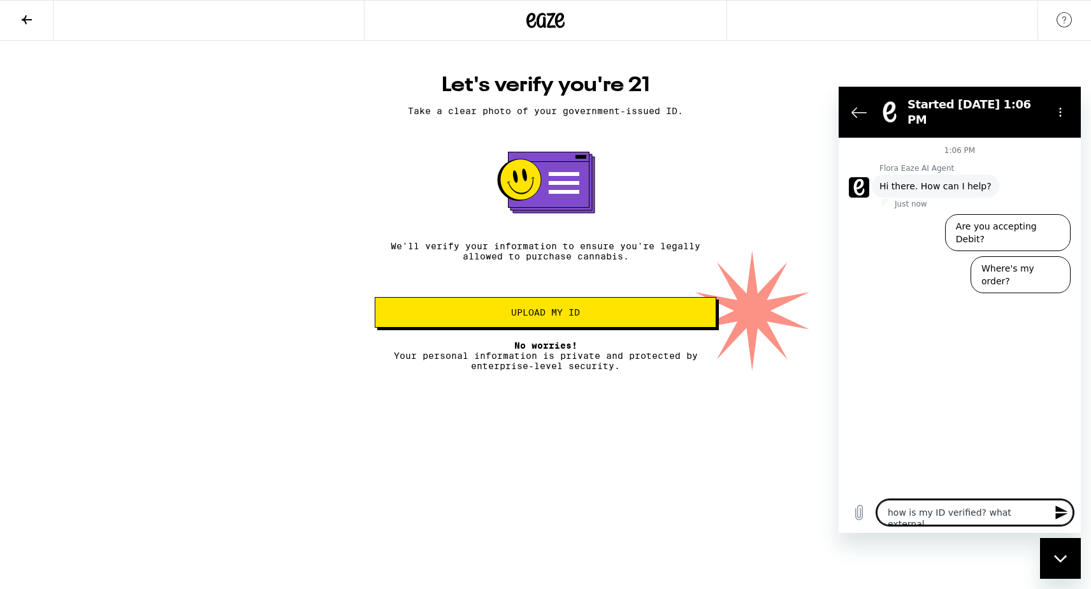
type textarea "x"
type textarea "how is my ID verified? what th"
type textarea "x"
type textarea "how is my ID verified? what thi"
type textarea "x"
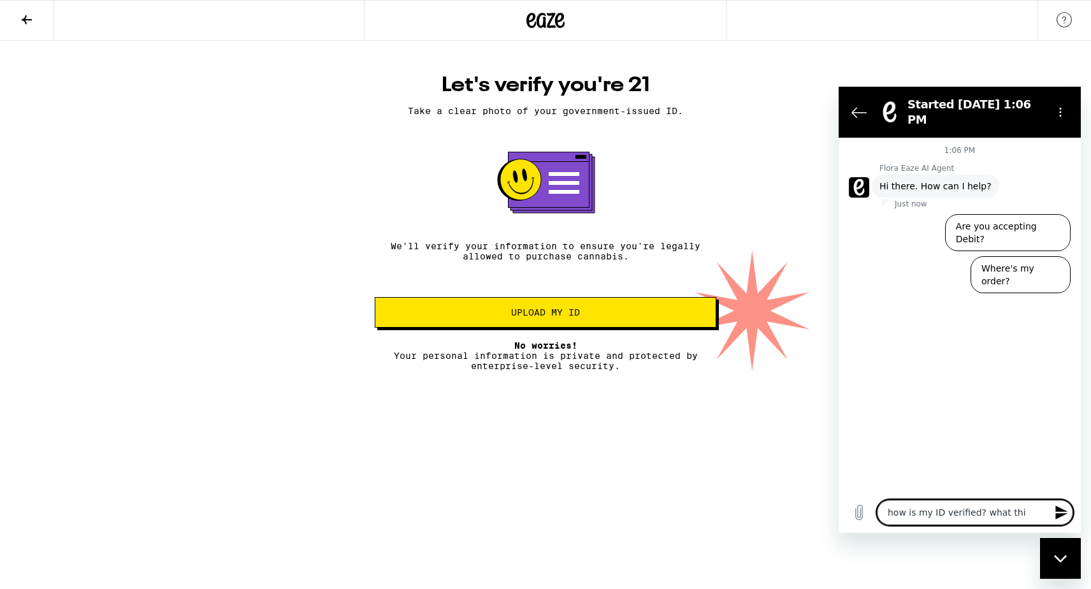
type textarea "how is my ID verified? what thir"
type textarea "x"
type textarea "how is my ID verified? what third"
type textarea "x"
type textarea "how is my ID verified? what third-"
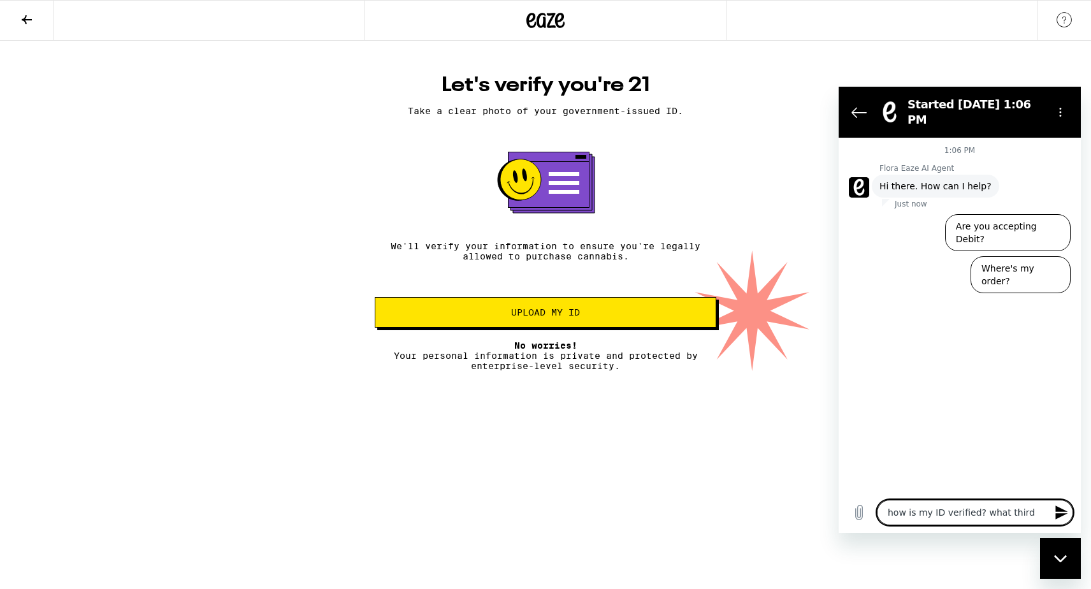
type textarea "x"
type textarea "how is my ID verified? what third-p"
type textarea "x"
type textarea "how is my ID verified? what third-pa"
type textarea "x"
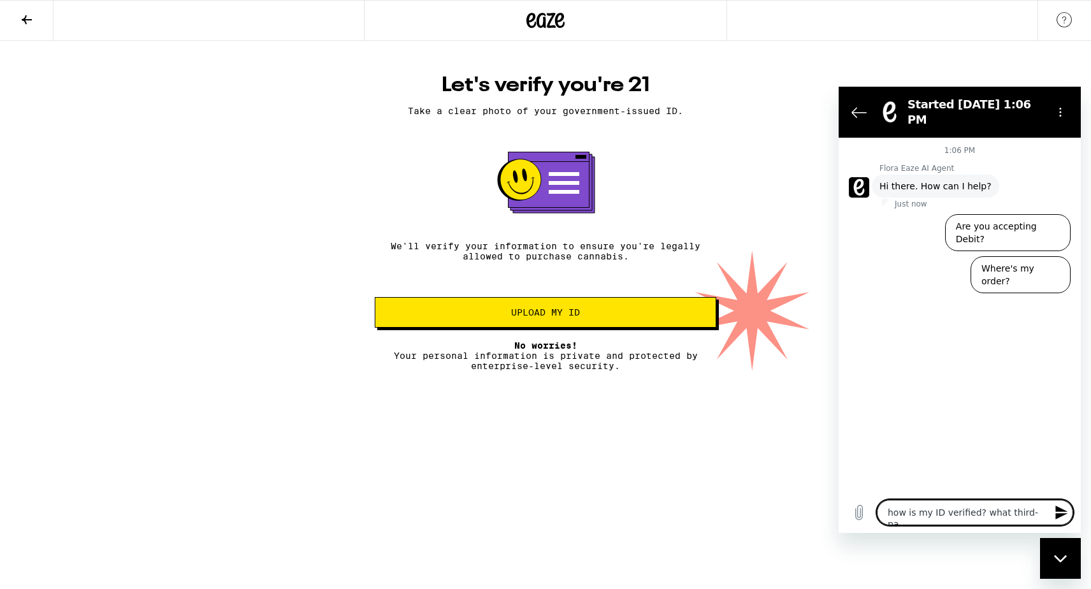
type textarea "how is my ID verified? what third-par"
type textarea "x"
type textarea "how is my ID verified? what third-part"
type textarea "x"
type textarea "how is my ID verified? what third-party"
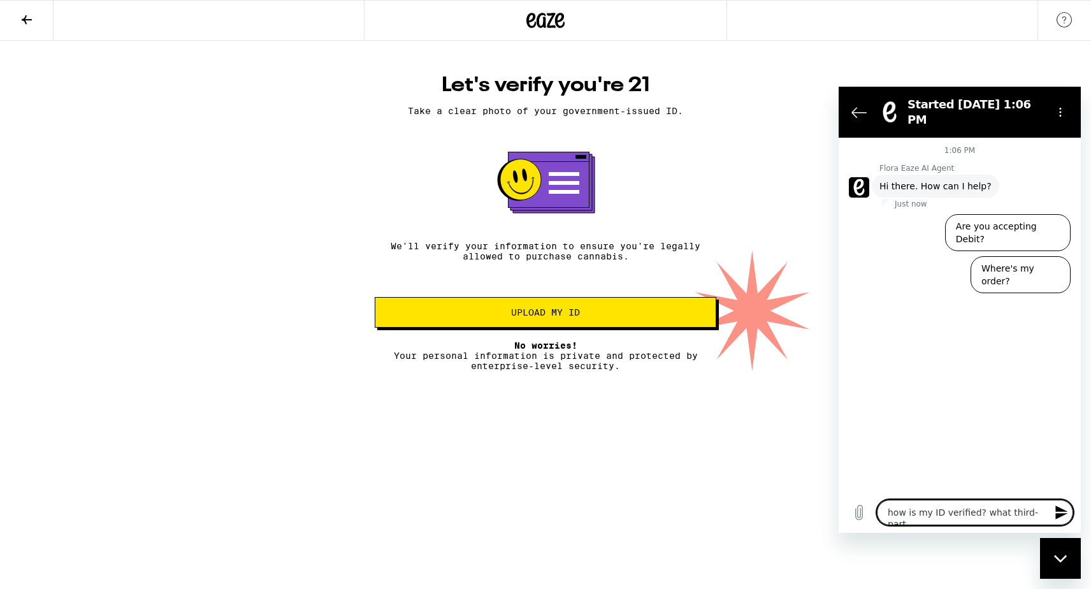
type textarea "x"
type textarea "how is my ID verified? what third-party"
type textarea "x"
type textarea "how is my ID verified? what third-party o"
type textarea "x"
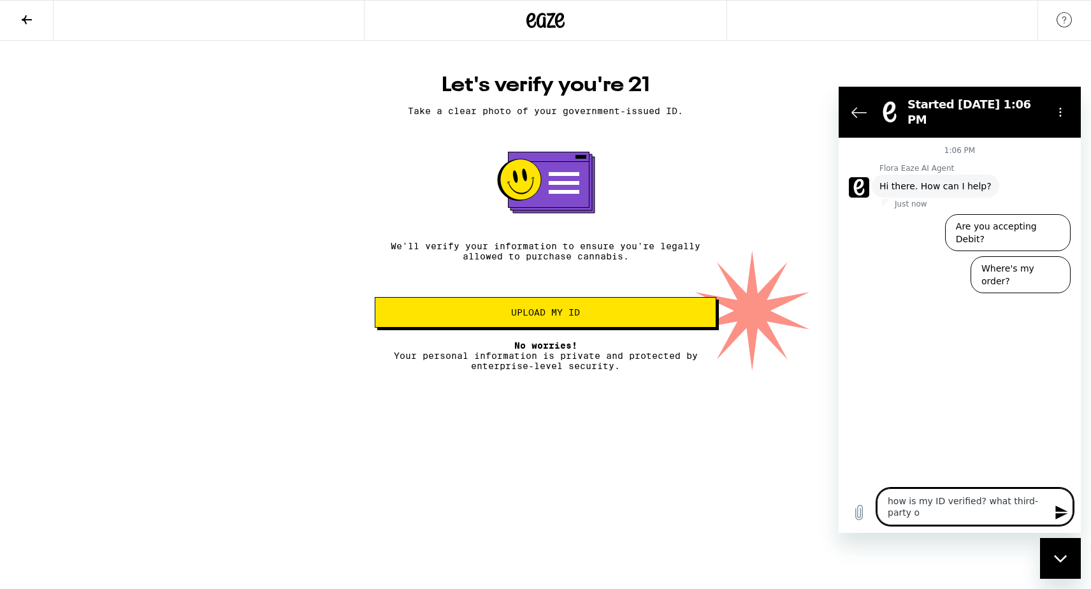
type textarea "how is my ID verified? what third-party om"
type textarea "x"
type textarea "how is my ID verified? what third-party omp"
type textarea "x"
type textarea "how is my ID verified? what third-party ompa"
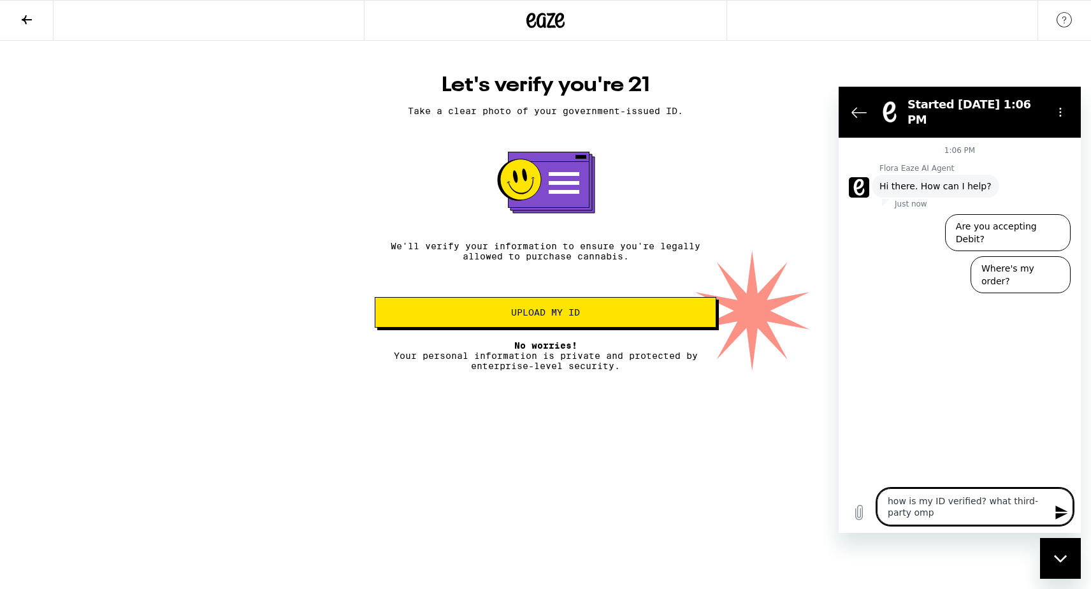
type textarea "x"
type textarea "how is my ID verified? what third-party ompan"
type textarea "x"
type textarea "how is my ID verified? what third-party ompani"
type textarea "x"
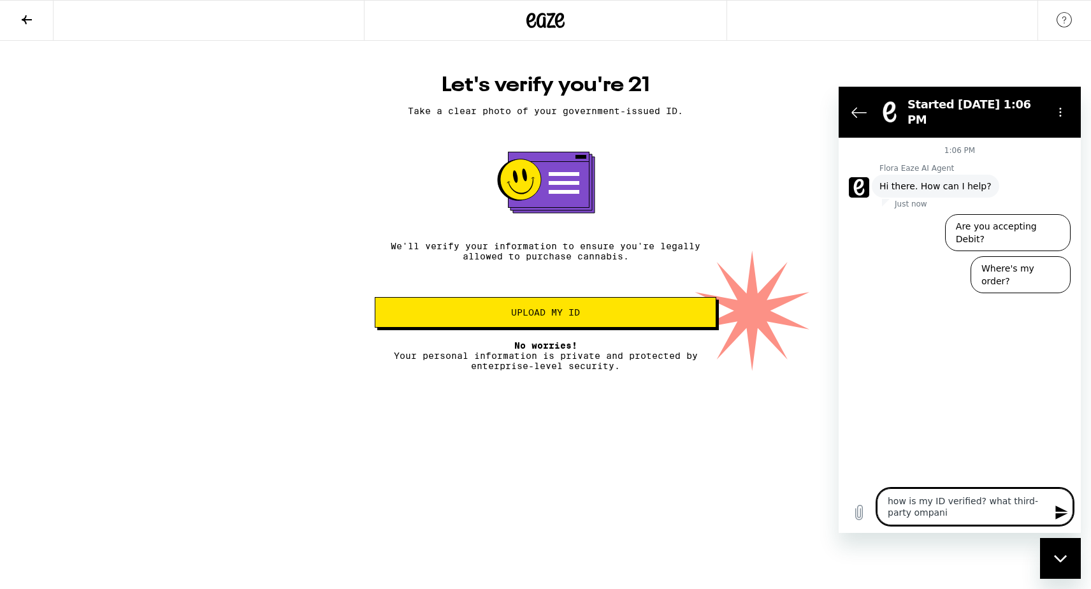
type textarea "how is my ID verified? what third-party ompanie"
type textarea "x"
type textarea "how is my ID verified? what third-party ompani"
type textarea "x"
type textarea "how is my ID verified? what third-party ompan"
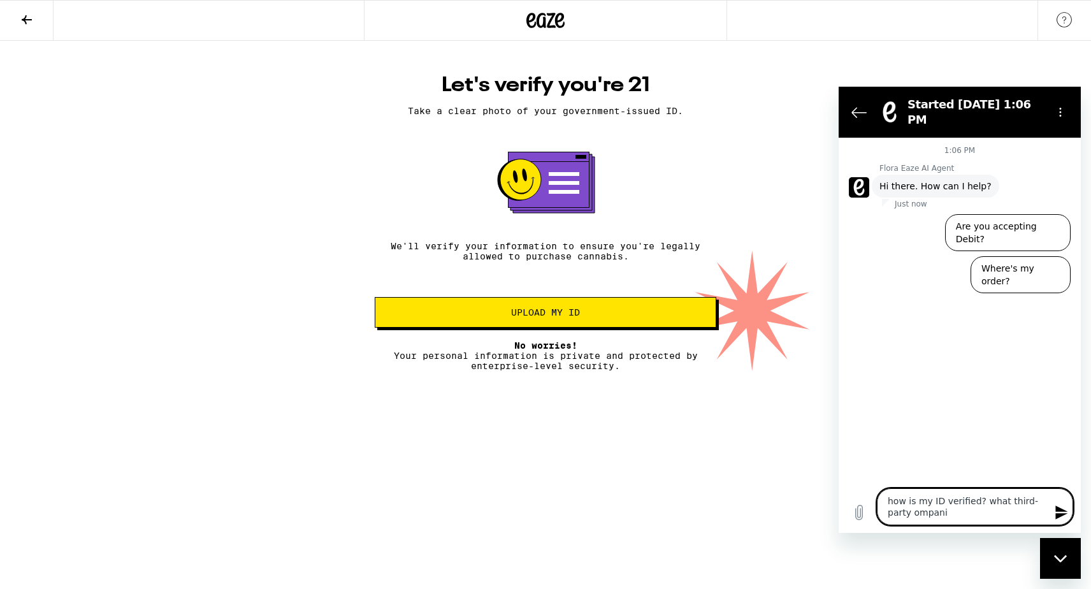
type textarea "x"
type textarea "how is my ID verified? what third-party ompa"
type textarea "x"
type textarea "how is my ID verified? what third-party omp"
type textarea "x"
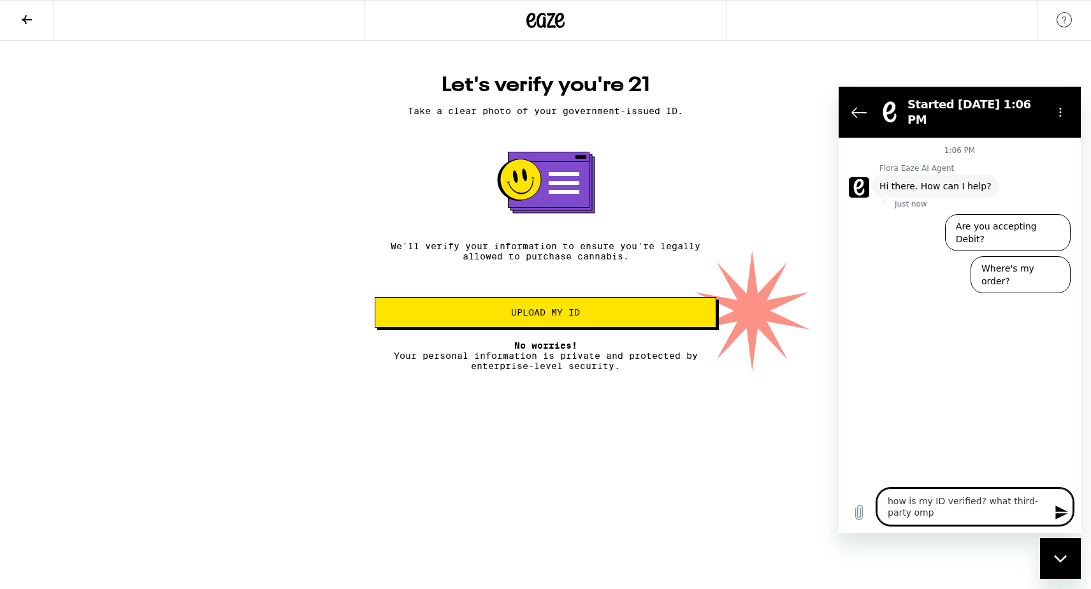
type textarea "how is my ID verified? what third-party om"
type textarea "x"
type textarea "how is my ID verified? what third-party o"
type textarea "x"
type textarea "how is my ID verified? what third-party"
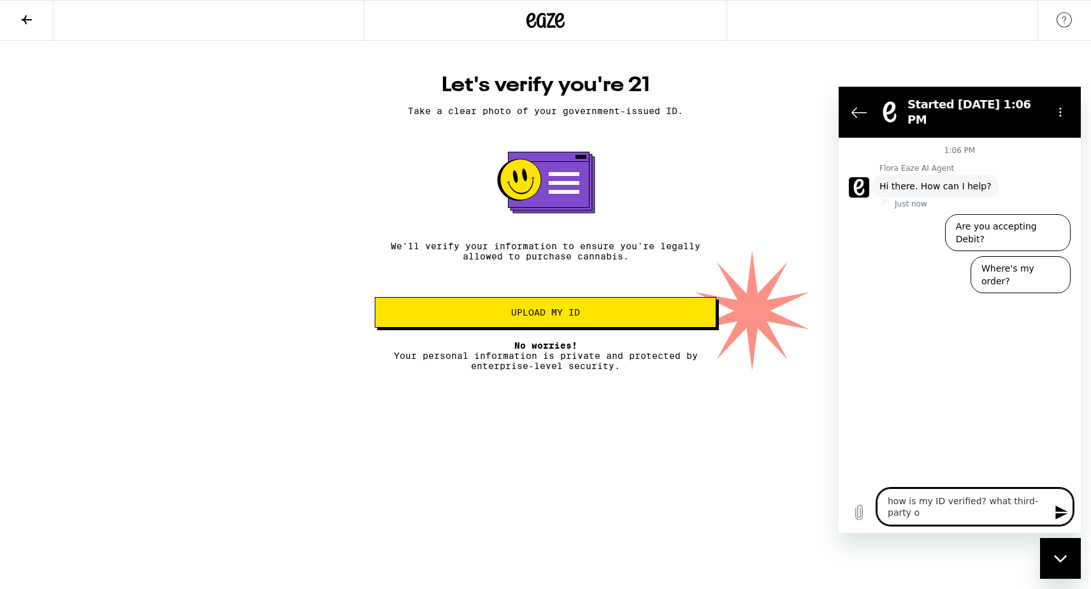
type textarea "x"
type textarea "how is my ID verified? what third-party c"
type textarea "x"
type textarea "how is my ID verified? what third-party ca"
type textarea "x"
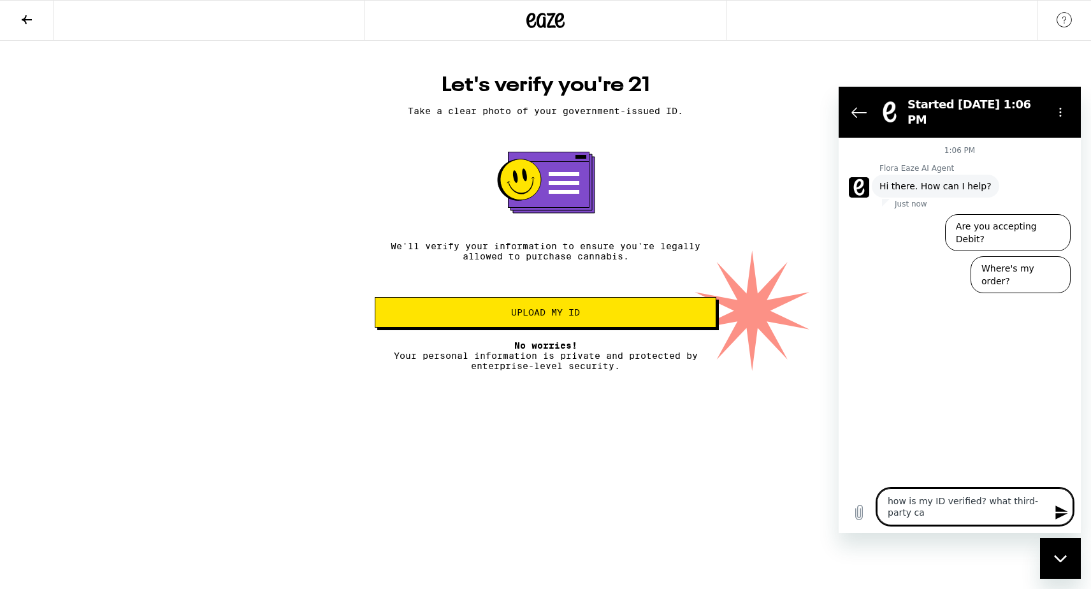
type textarea "how is my ID verified? what third-party cam"
type textarea "x"
type textarea "how is my ID verified? what third-party camp"
type textarea "x"
type textarea "how is my ID verified? what third-party cam"
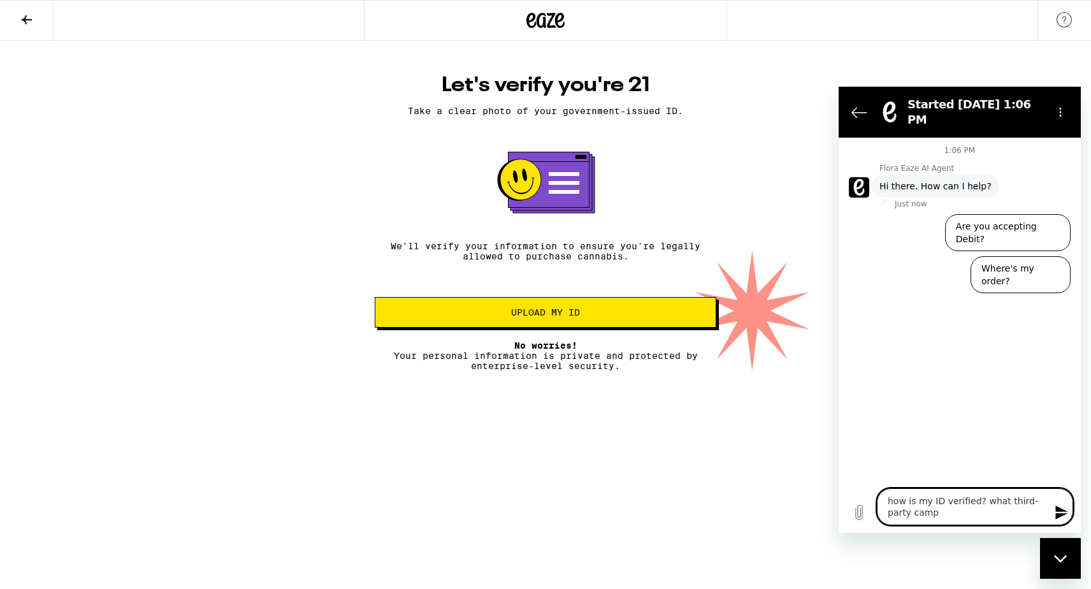
type textarea "x"
type textarea "how is my ID verified? what third-party ca"
type textarea "x"
type textarea "how is my ID verified? what third-party c"
type textarea "x"
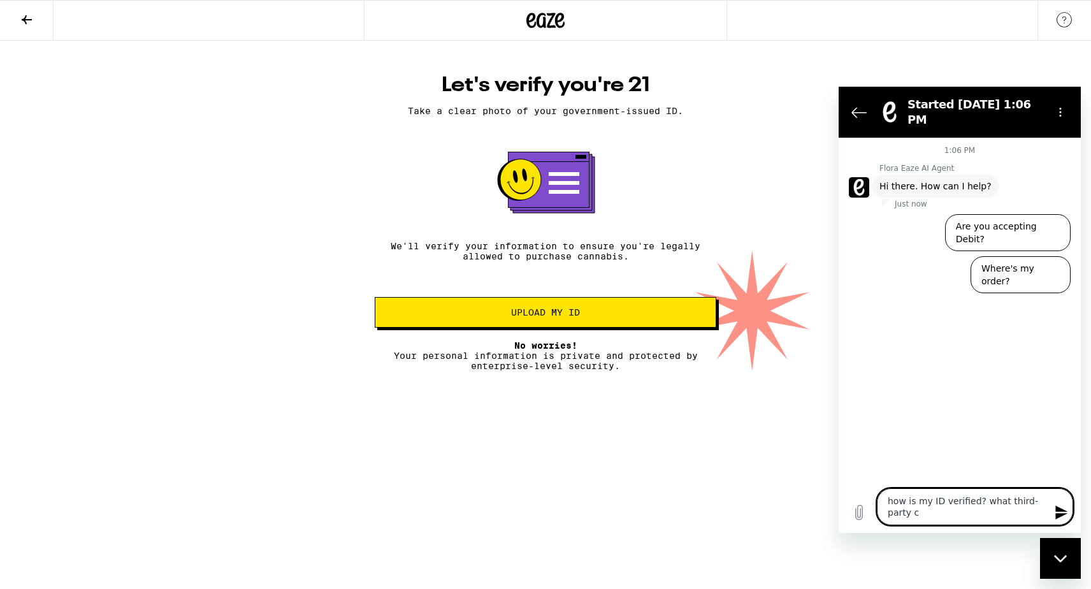
type textarea "how is my ID verified? what third-party co"
type textarea "x"
type textarea "how is my ID verified? what third-party com"
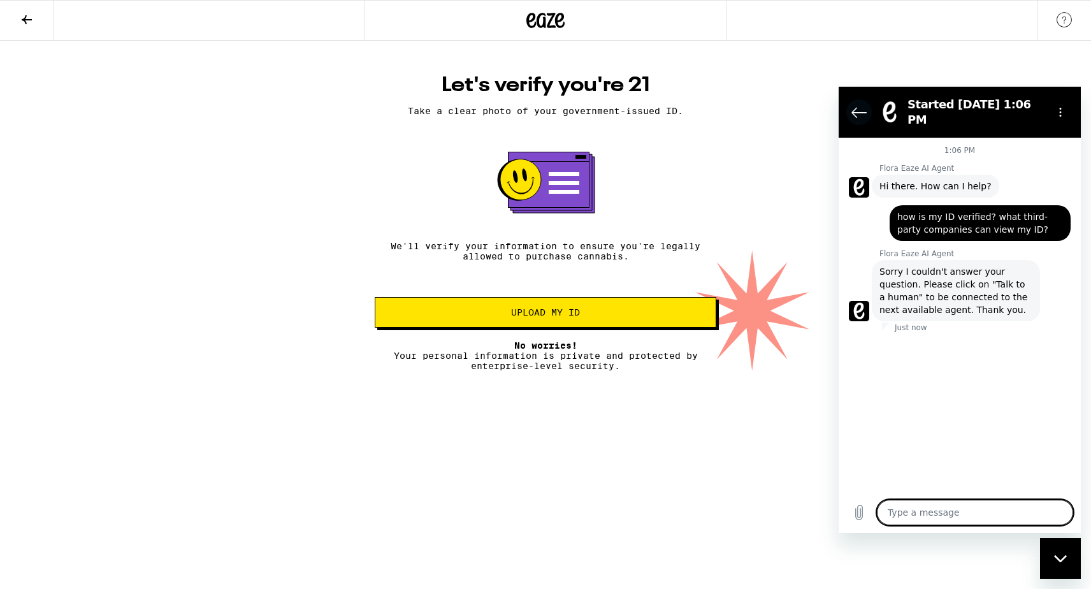
click at [856, 108] on icon "Back to the conversation list" at bounding box center [858, 111] width 15 height 15
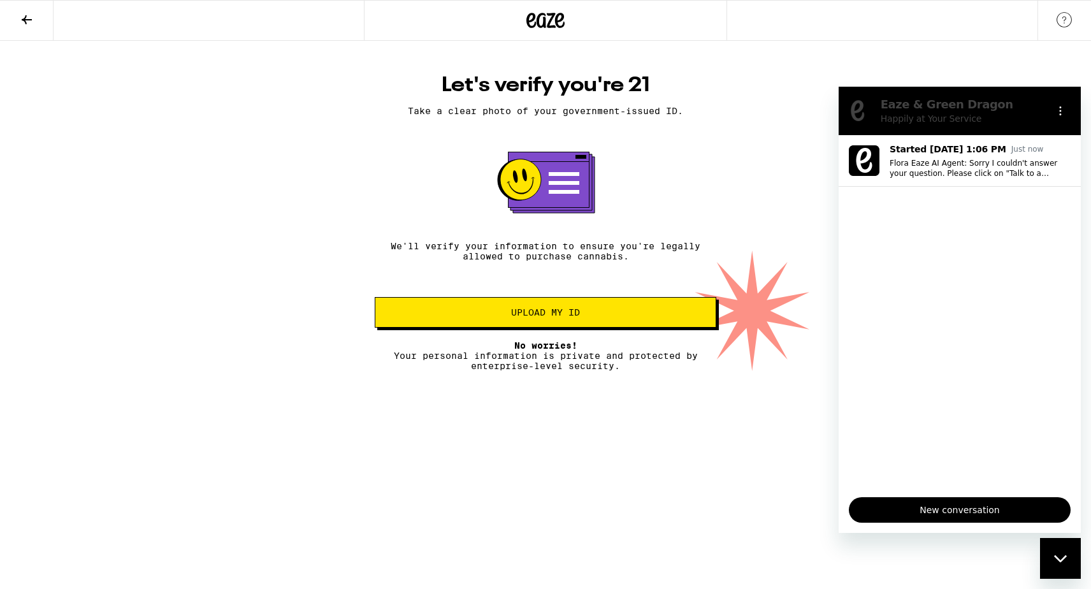
click at [1053, 22] on link at bounding box center [1064, 21] width 54 height 40
click at [24, 24] on icon at bounding box center [26, 19] width 15 height 15
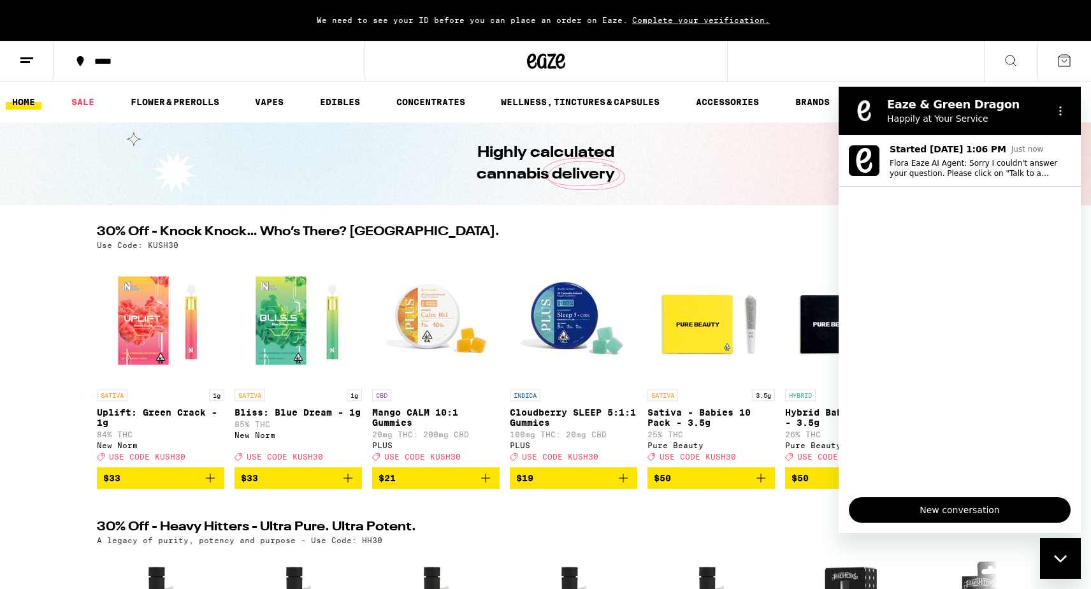
scroll to position [197, 0]
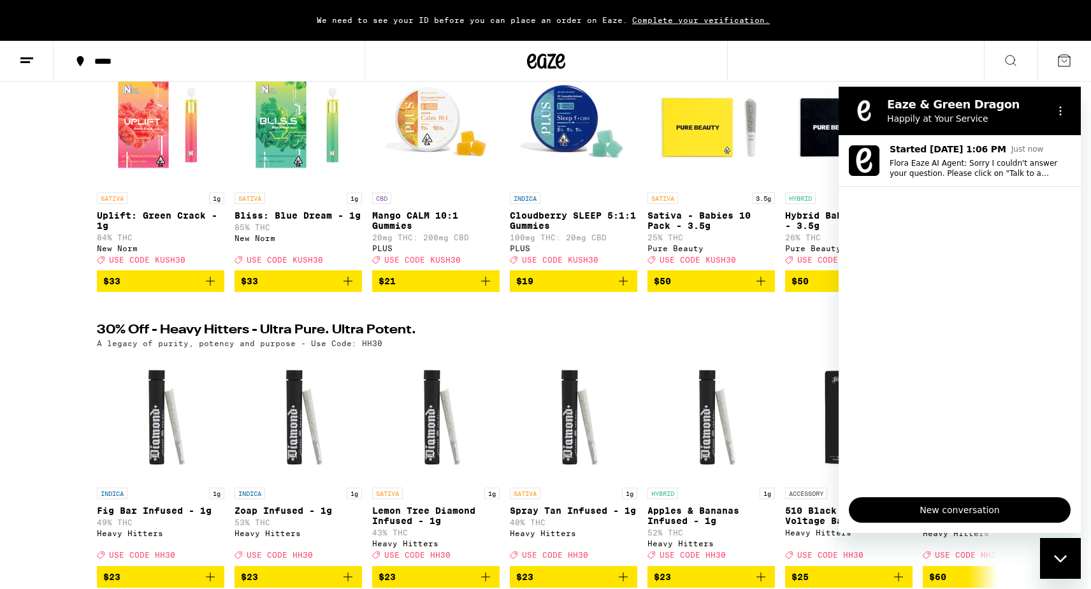
click at [1052, 539] on div "Close messaging window" at bounding box center [1060, 558] width 38 height 38
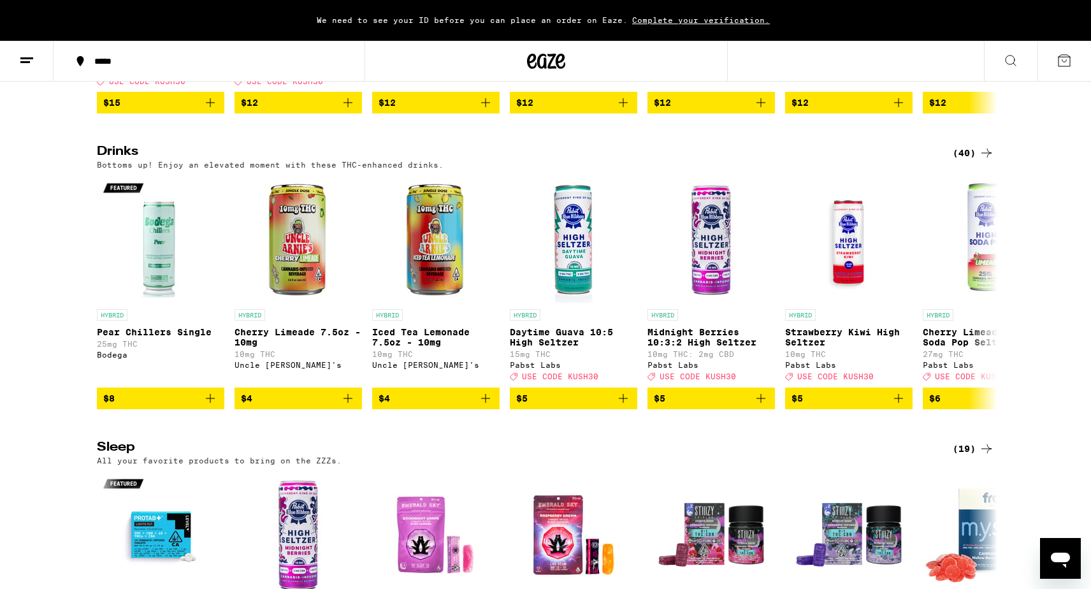
click at [1053, 548] on icon "Open messaging window" at bounding box center [1060, 558] width 23 height 23
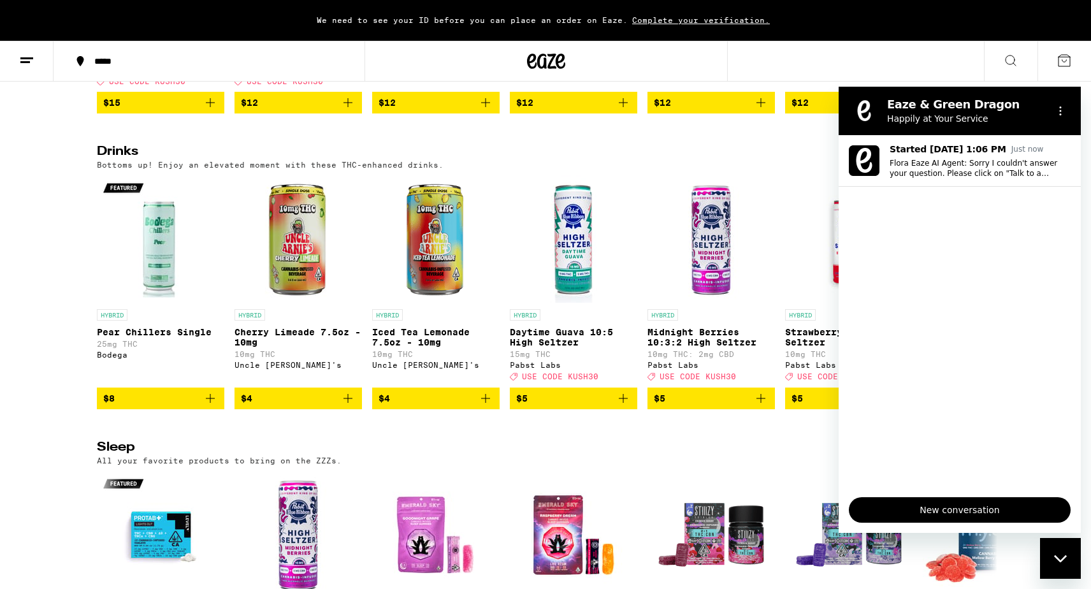
click at [1053, 548] on div "Close messaging window" at bounding box center [1060, 558] width 38 height 38
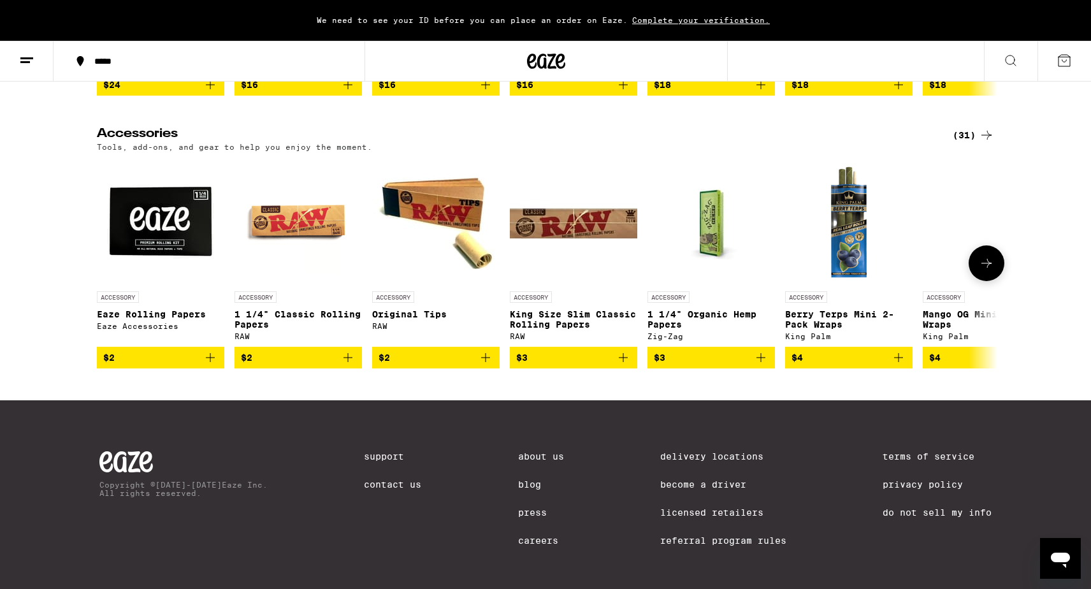
scroll to position [5934, 0]
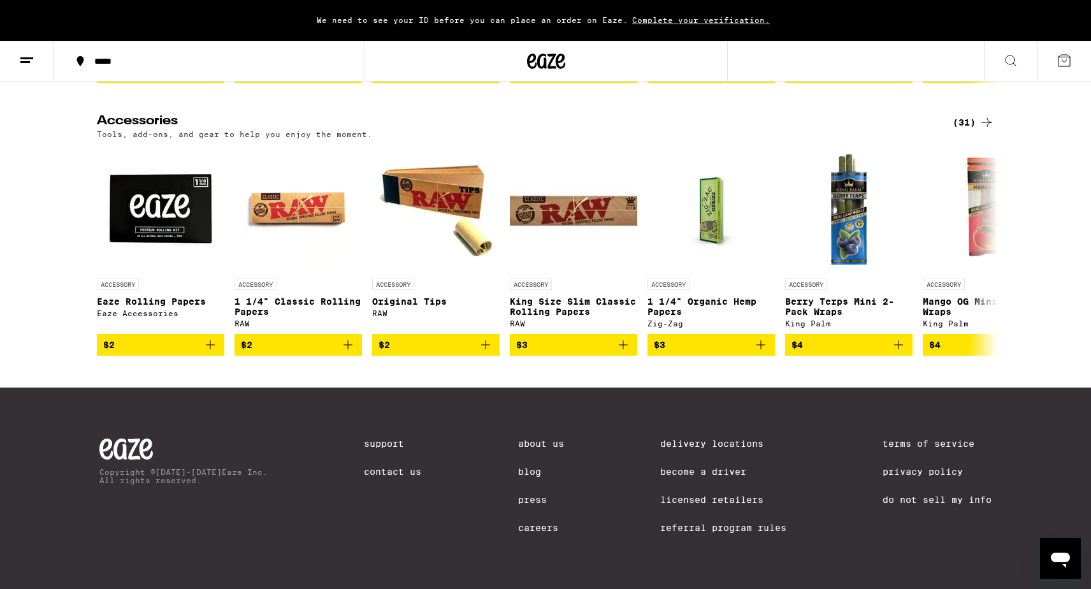
click at [547, 438] on link "About Us" at bounding box center [541, 443] width 46 height 10
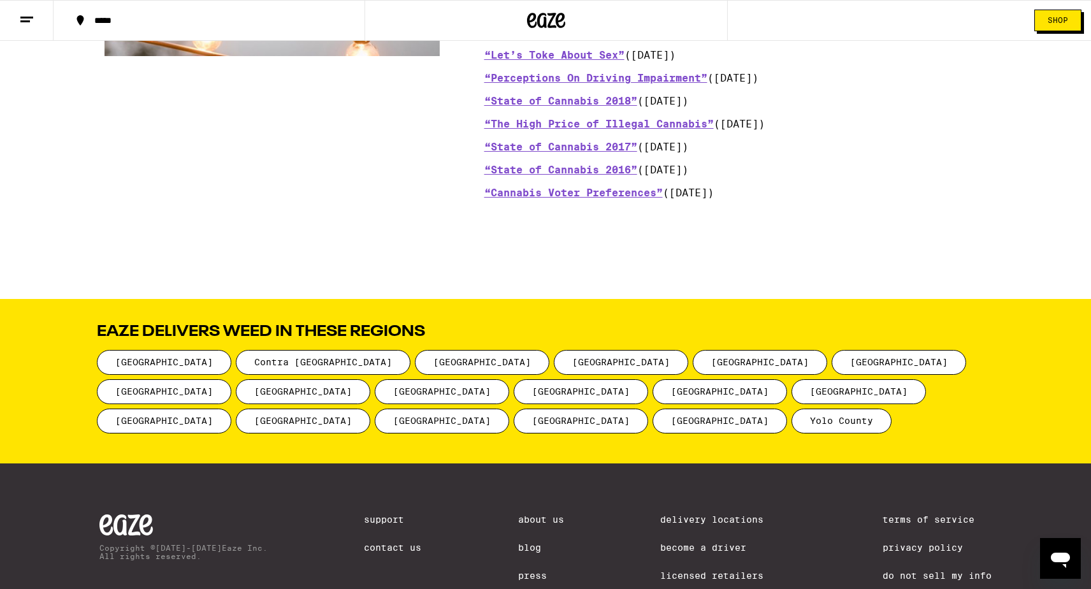
scroll to position [1566, 0]
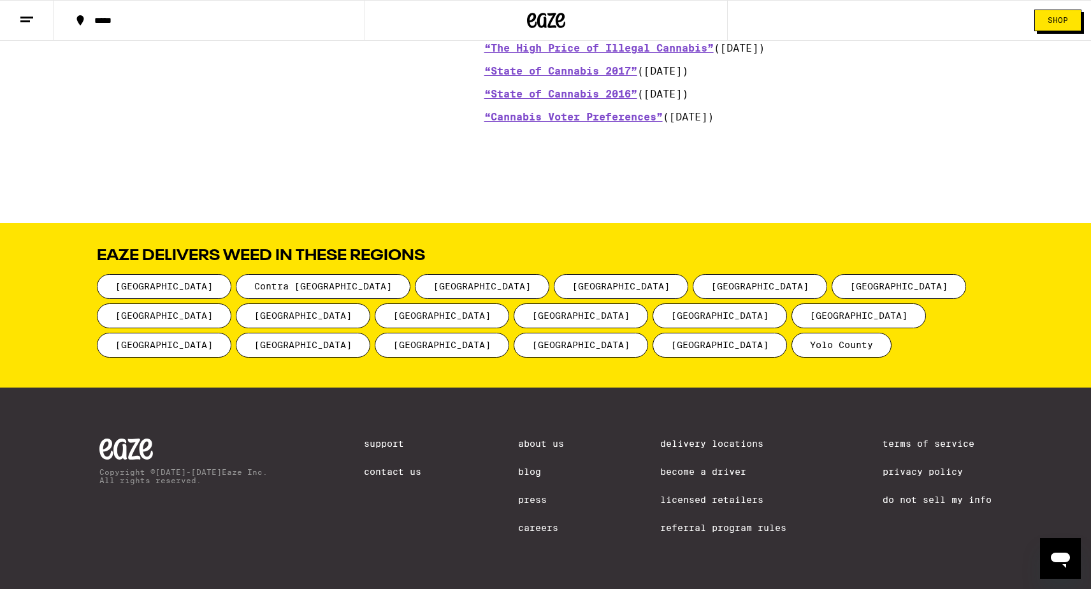
click at [953, 494] on link "Do Not Sell My Info" at bounding box center [936, 499] width 109 height 10
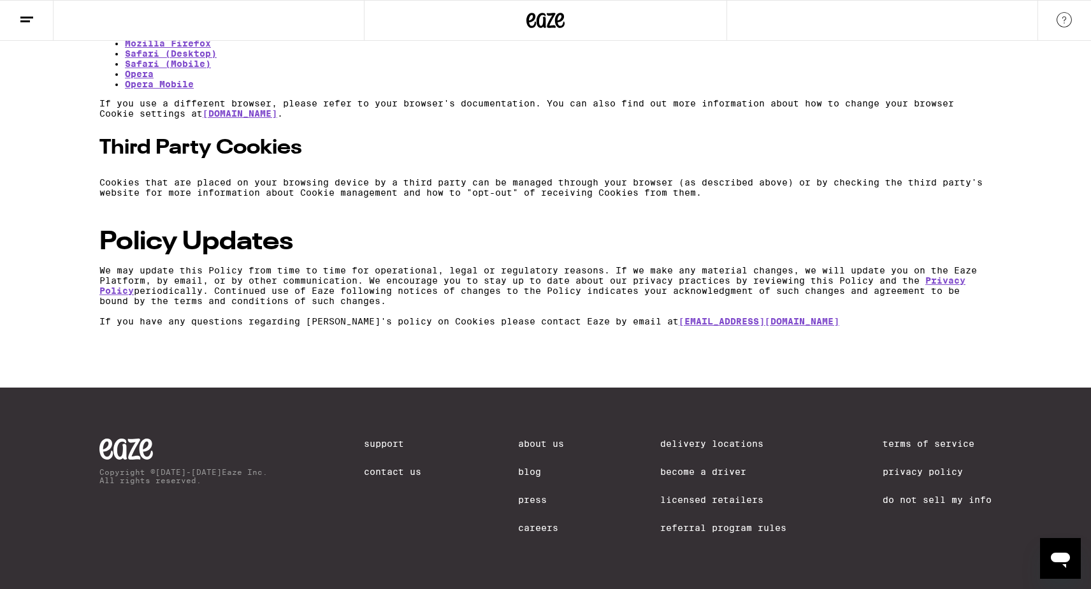
scroll to position [1766, 0]
click at [915, 500] on link "Do Not Sell My Info" at bounding box center [936, 499] width 109 height 10
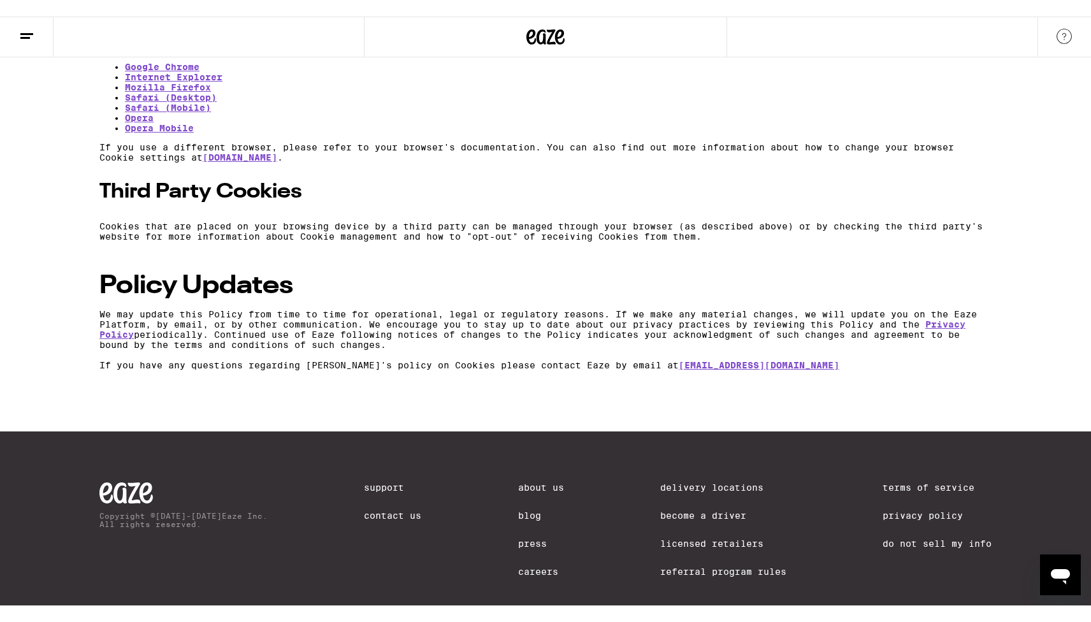
scroll to position [1591, 0]
